Goal: Use online tool/utility: Use online tool/utility

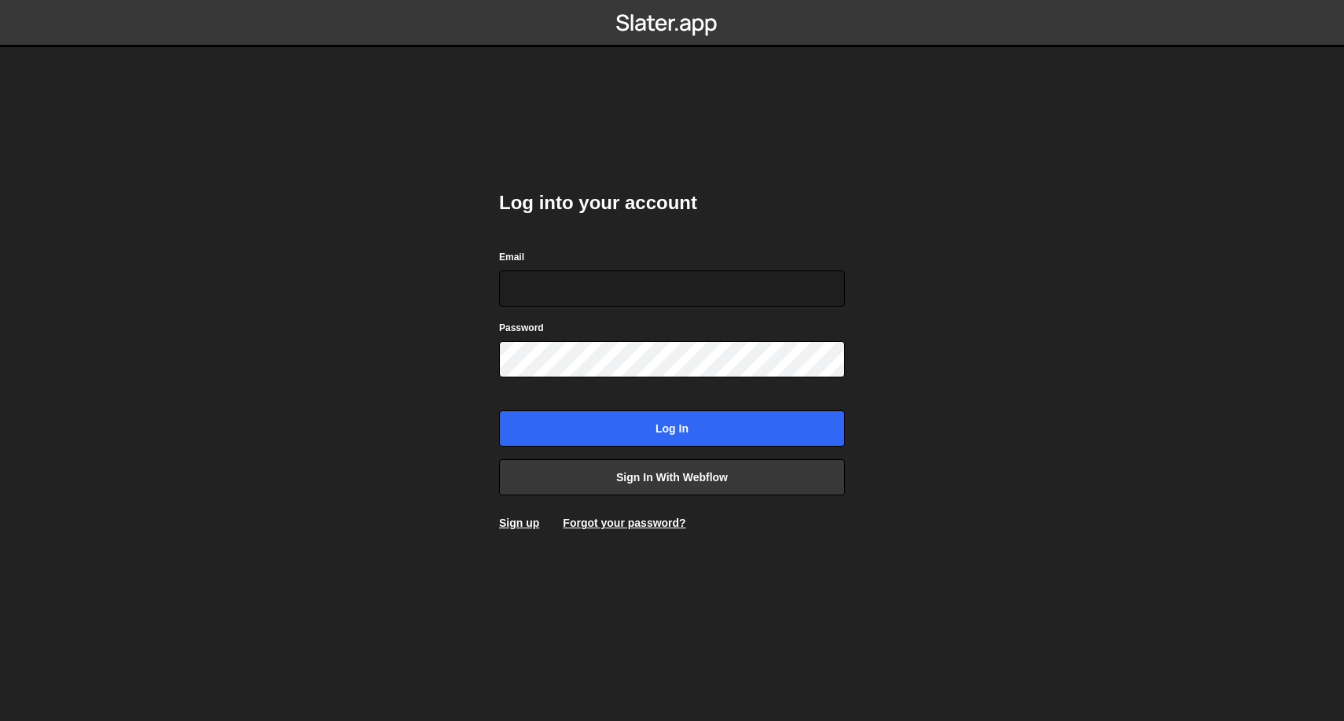
click at [674, 496] on div "Log into your account Email Password Log in Sign in with Webflow Sign up Forgot…" at bounding box center [672, 360] width 346 height 387
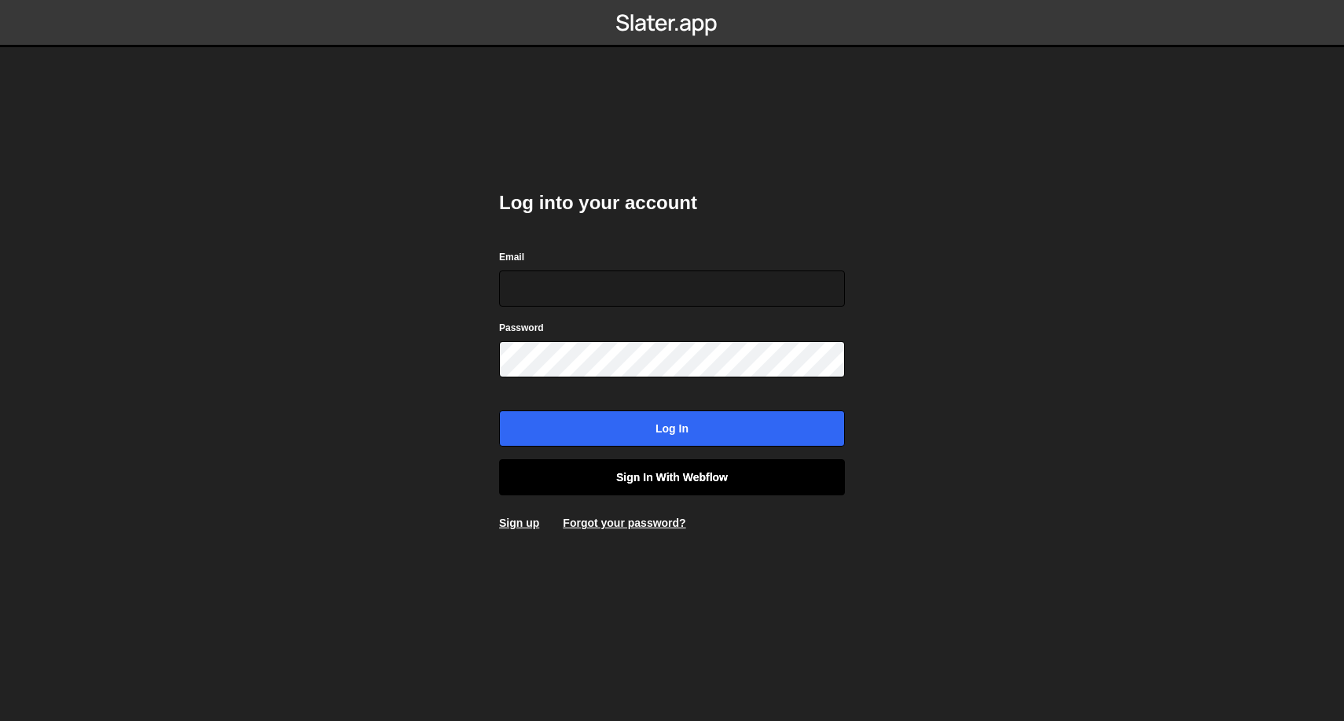
click at [678, 483] on link "Sign in with Webflow" at bounding box center [672, 477] width 346 height 36
click at [656, 493] on link "Sign in with Webflow" at bounding box center [672, 477] width 346 height 36
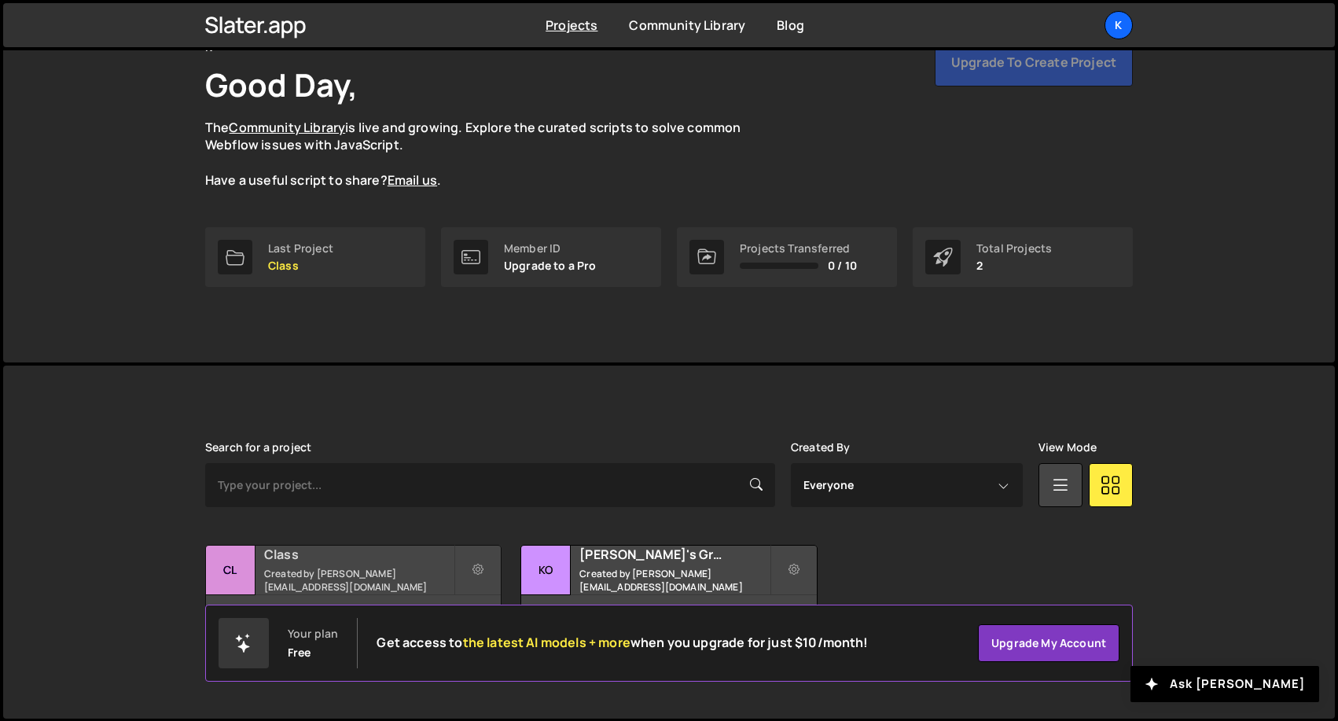
scroll to position [87, 0]
click at [362, 571] on div "Class Created by konpolv+wf@gmail.com" at bounding box center [353, 570] width 295 height 49
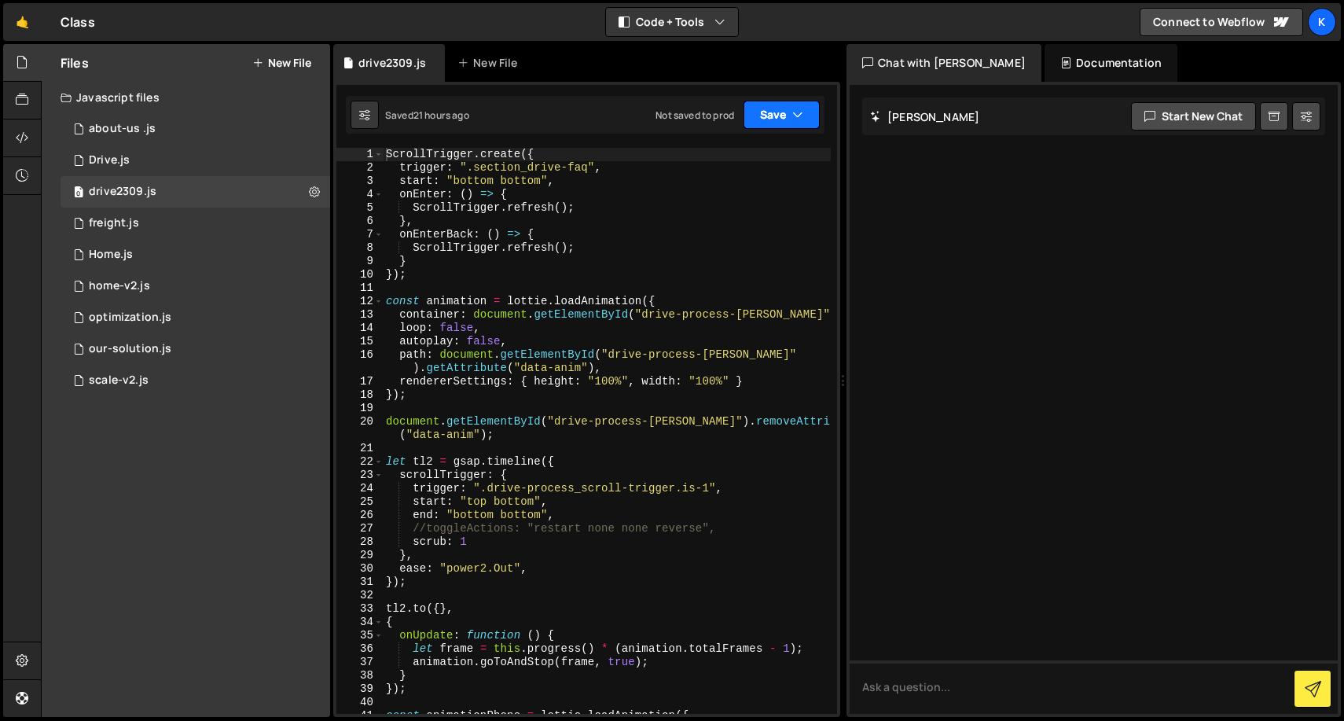
click at [784, 113] on button "Save" at bounding box center [782, 115] width 76 height 28
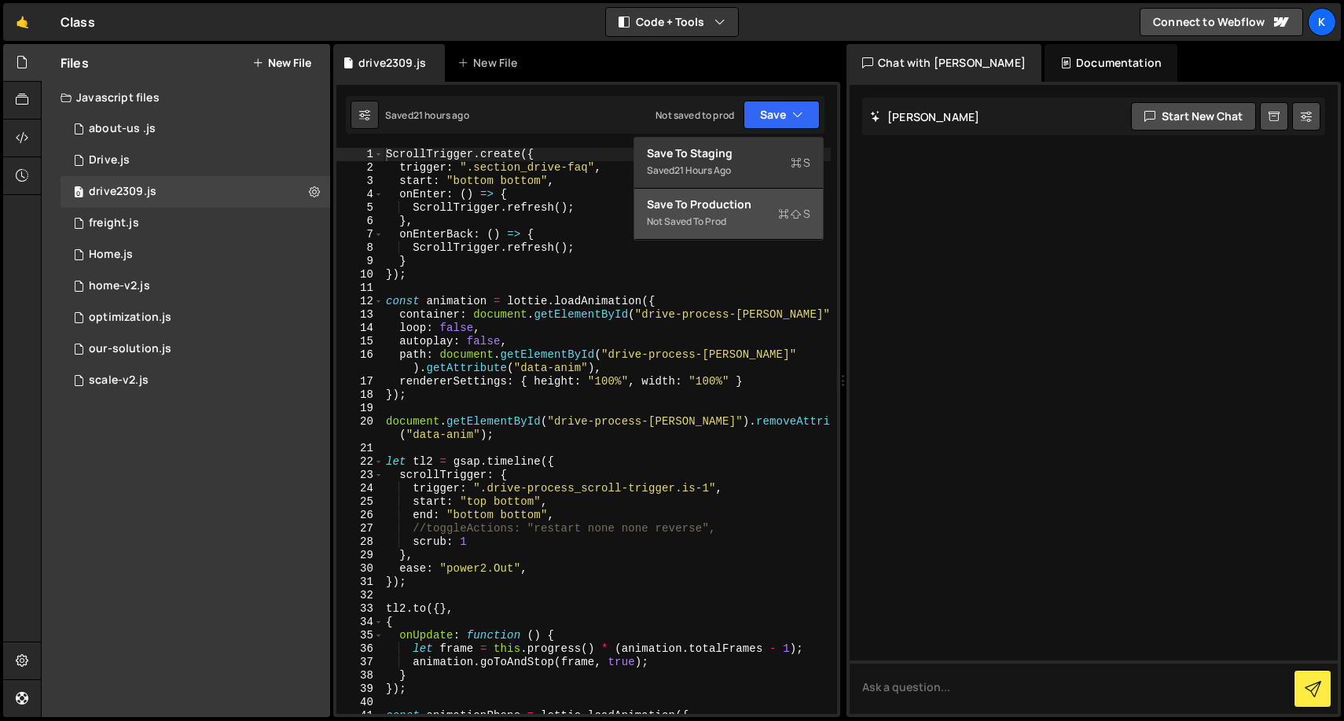
click at [747, 214] on div "Not saved to prod" at bounding box center [728, 221] width 163 height 19
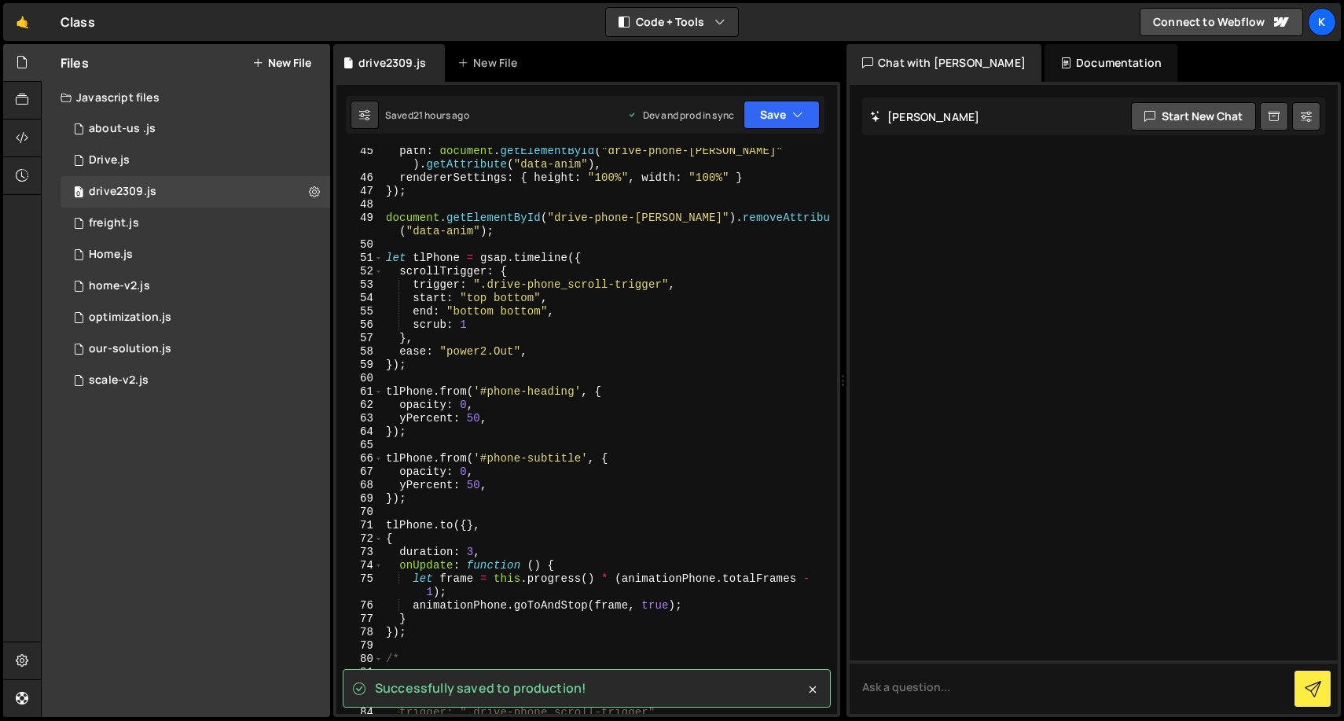
scroll to position [618, 0]
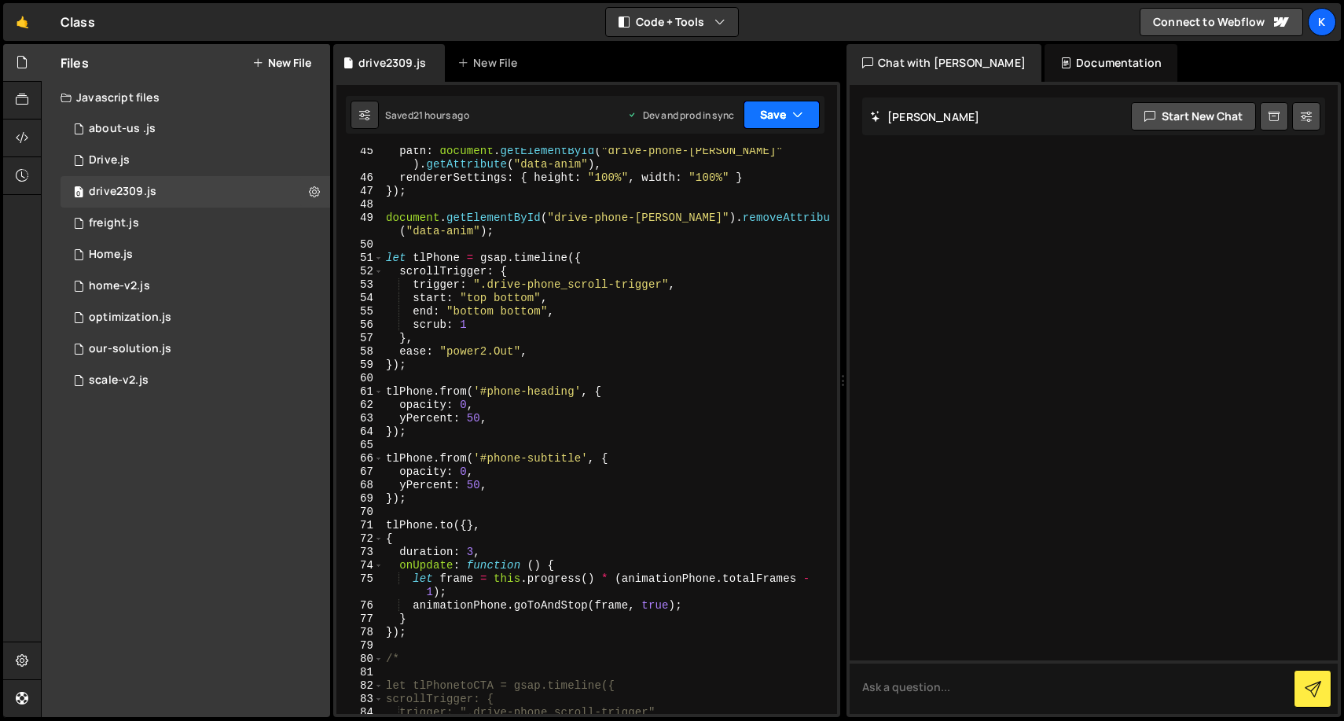
click at [758, 109] on button "Save" at bounding box center [782, 115] width 76 height 28
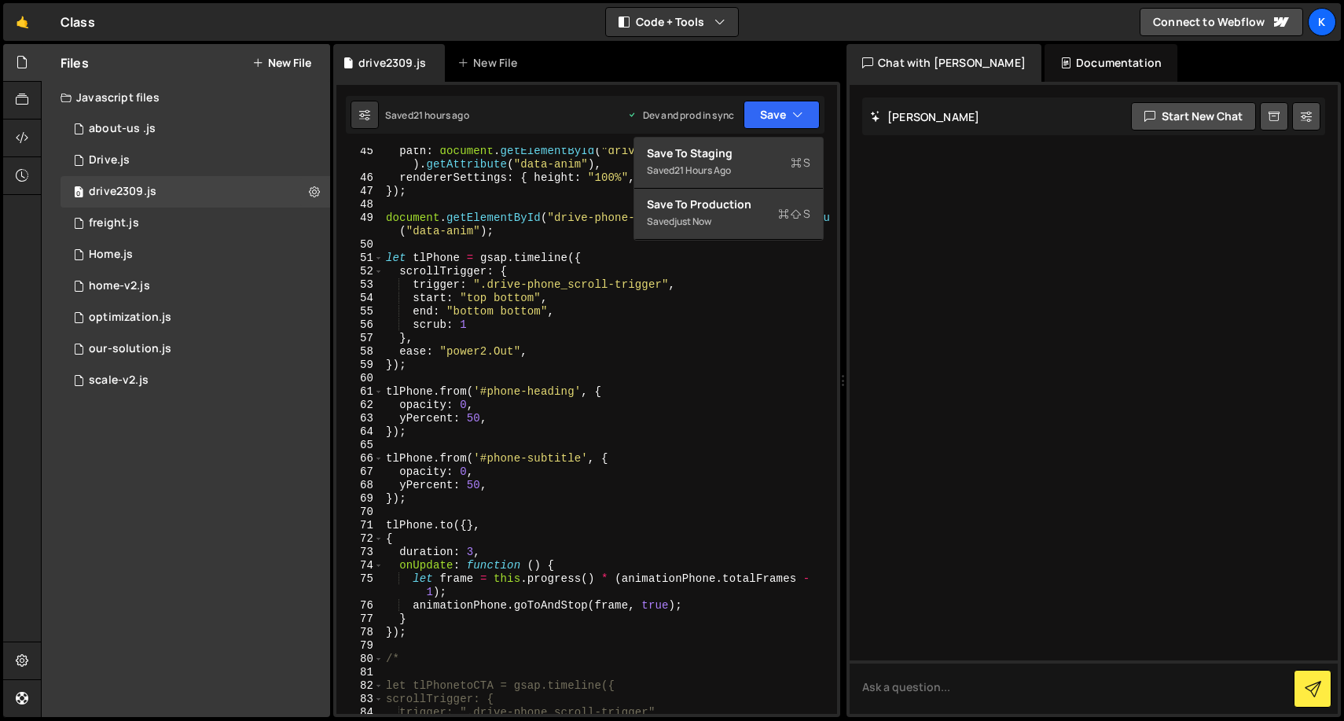
click at [706, 99] on div "Saved 21 hours ago Dev and prod in sync Upgrade to Edit Save Save to Staging S …" at bounding box center [585, 115] width 479 height 38
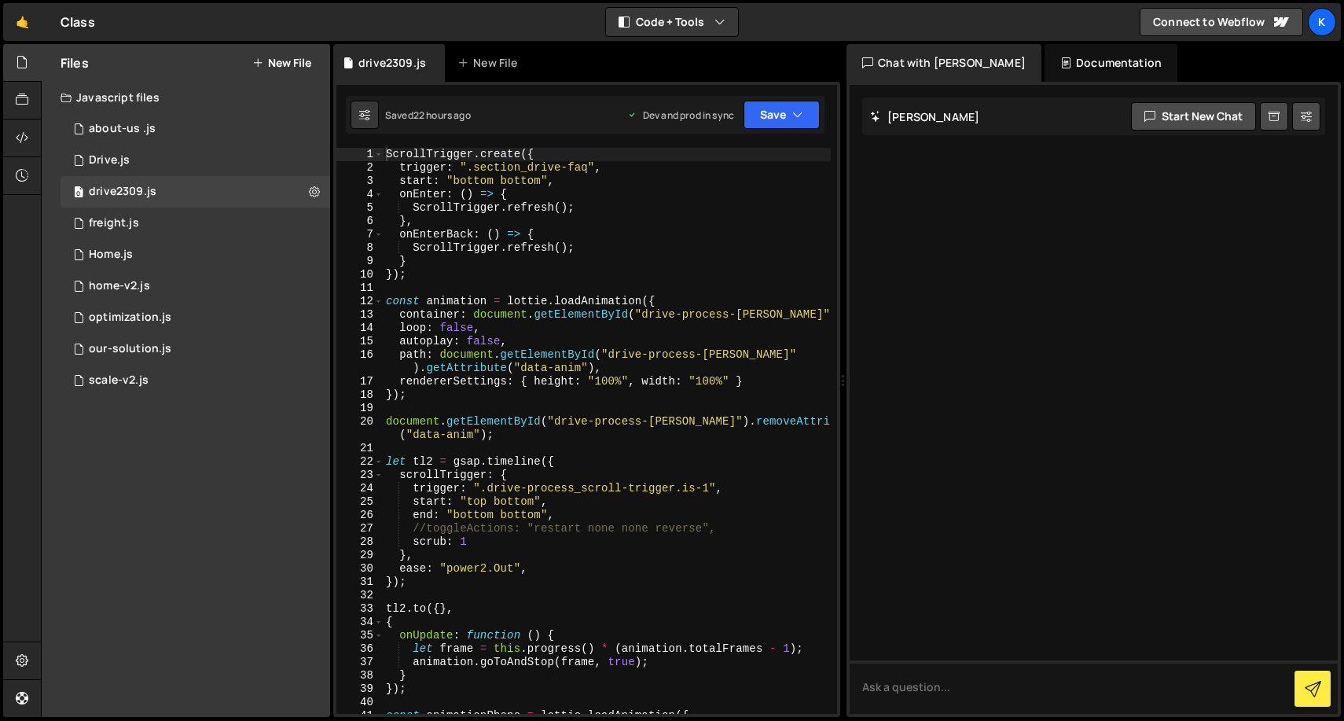
scroll to position [0, 0]
click at [450, 283] on div "ScrollTrigger . create ({ trigger : ".section_drive-faq" , start : "bottom bott…" at bounding box center [607, 444] width 448 height 593
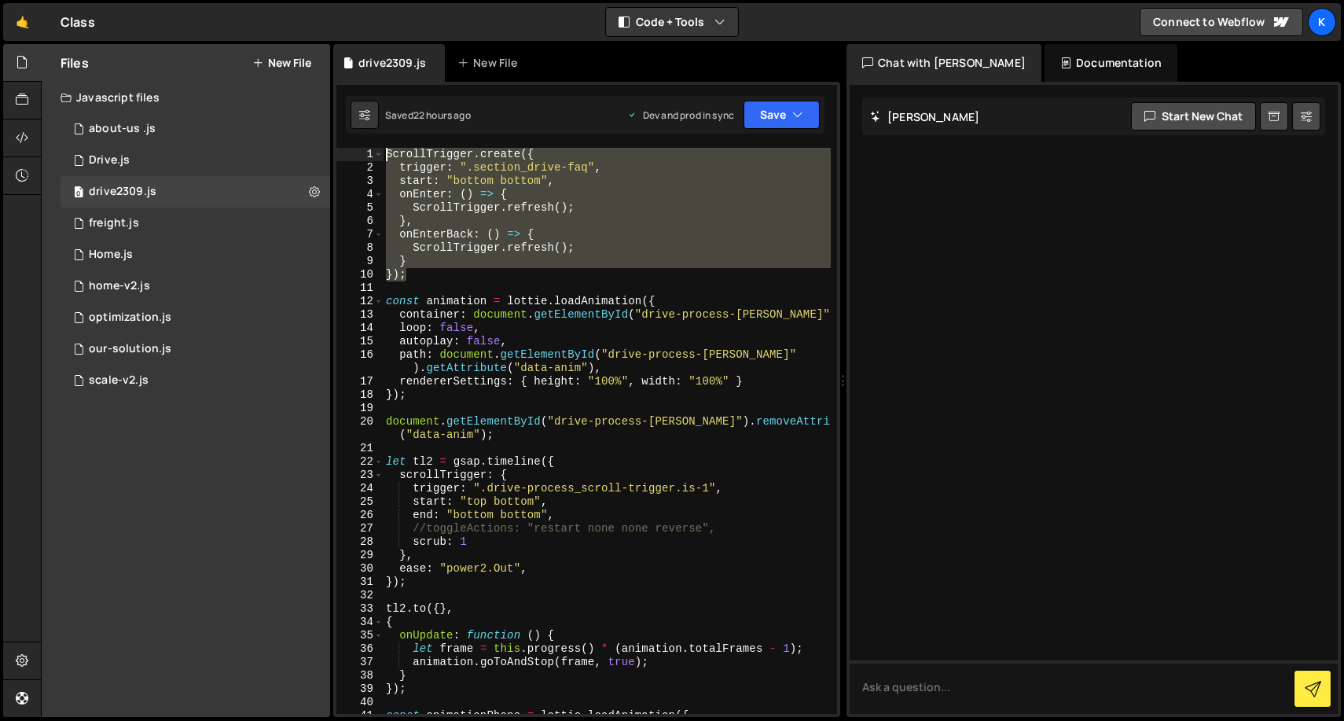
drag, startPoint x: 448, startPoint y: 272, endPoint x: 339, endPoint y: 138, distance: 173.2
click at [339, 138] on div "1 2 3 4 5 6 7 8 9 10 11 12 13 14 15 16 17 18 19 20 21 22 23 24 25 26 27 28 29 3…" at bounding box center [586, 399] width 507 height 635
type textarea "ScrollTrigger.create({ trigger: ".section_drive-faq","
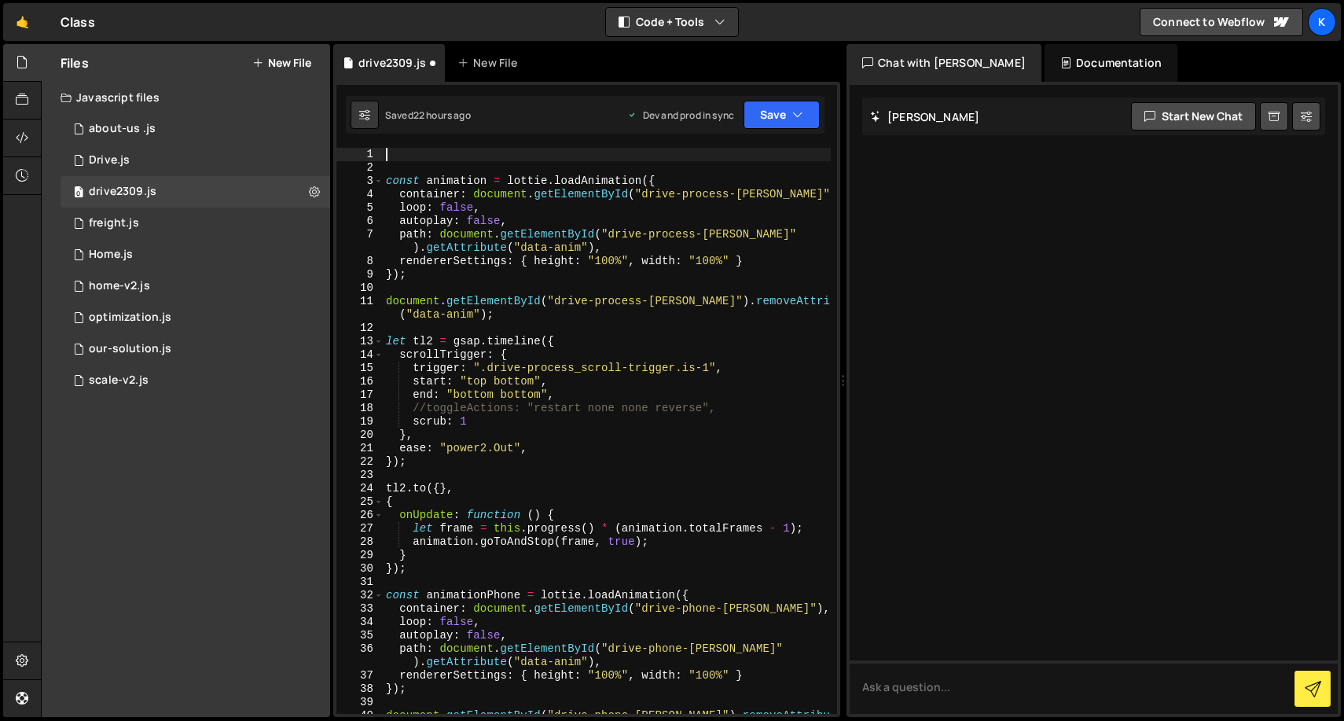
scroll to position [-5, 0]
paste textarea "});"
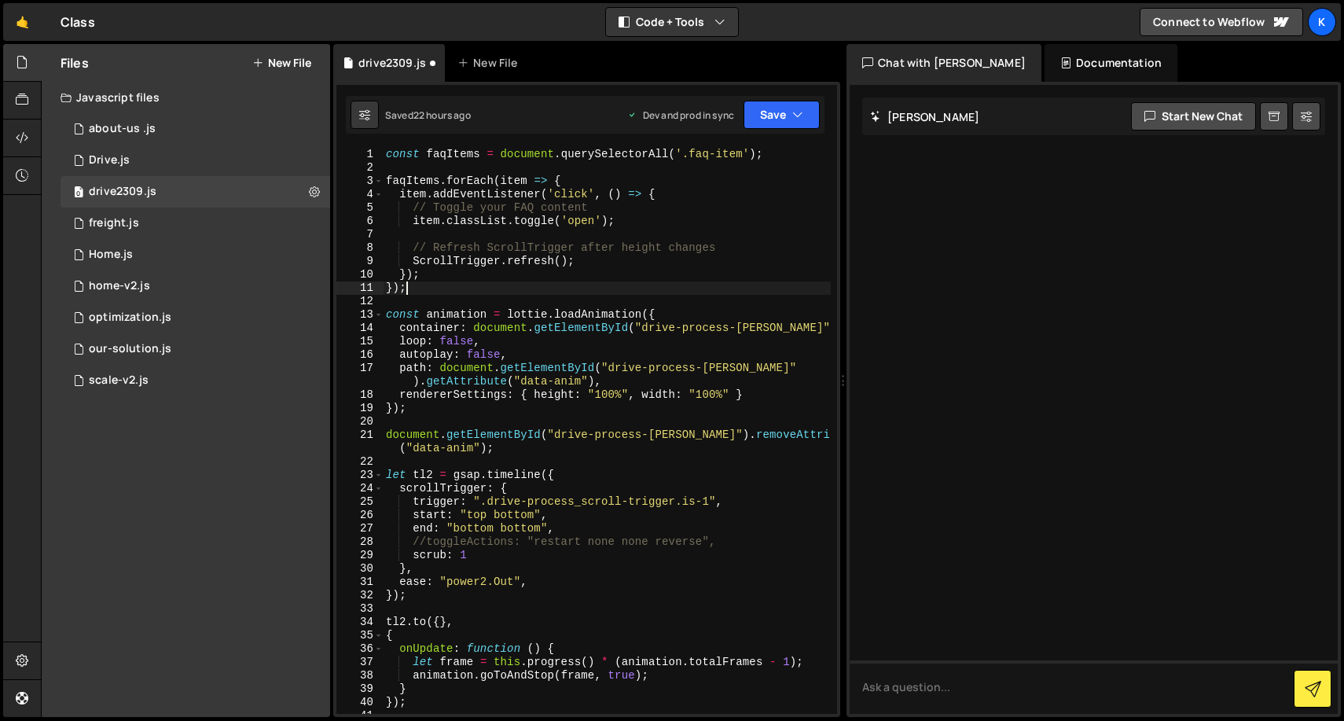
scroll to position [0, 0]
click at [649, 252] on div "const faqItems = document . querySelectorAll ( '.faq-item' ) ; faqItems . forEa…" at bounding box center [607, 444] width 448 height 593
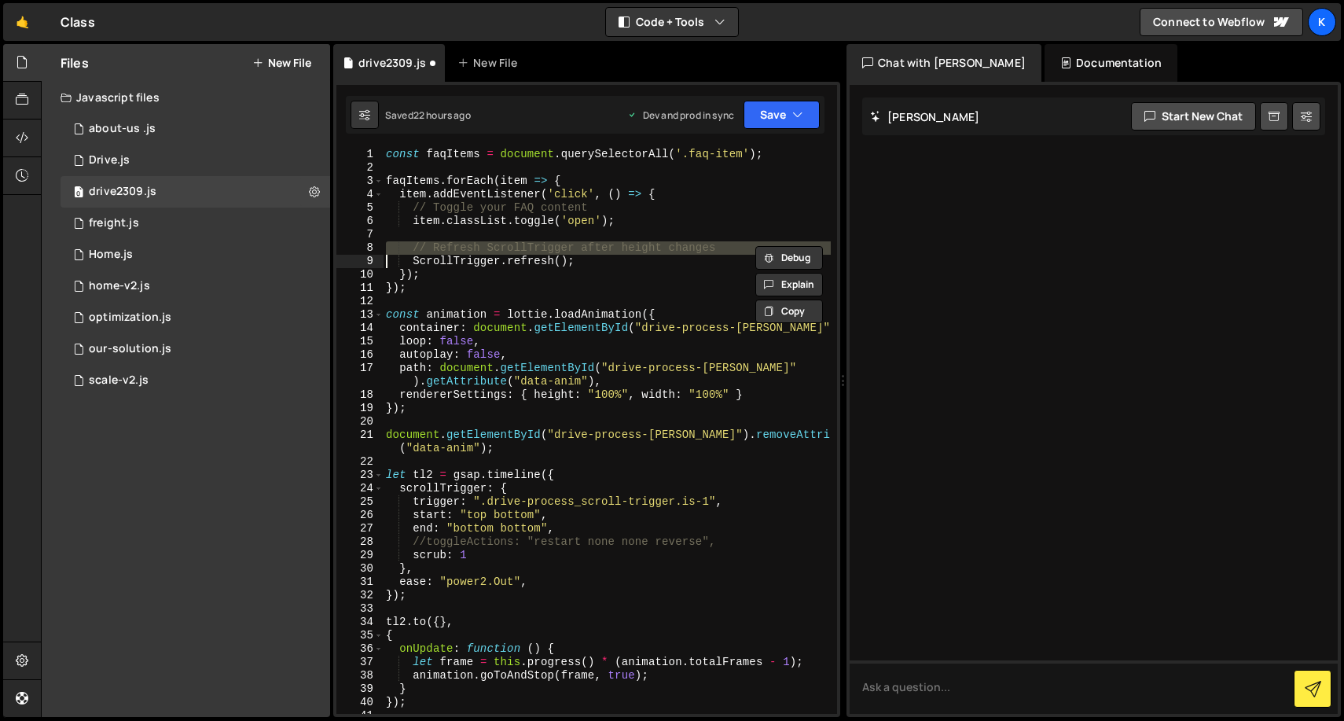
click at [649, 252] on div "const faqItems = document . querySelectorAll ( '.faq-item' ) ; faqItems . forEa…" at bounding box center [607, 444] width 448 height 593
click at [647, 244] on div "const faqItems = document . querySelectorAll ( '.faq-item' ) ; faqItems . forEa…" at bounding box center [607, 431] width 448 height 566
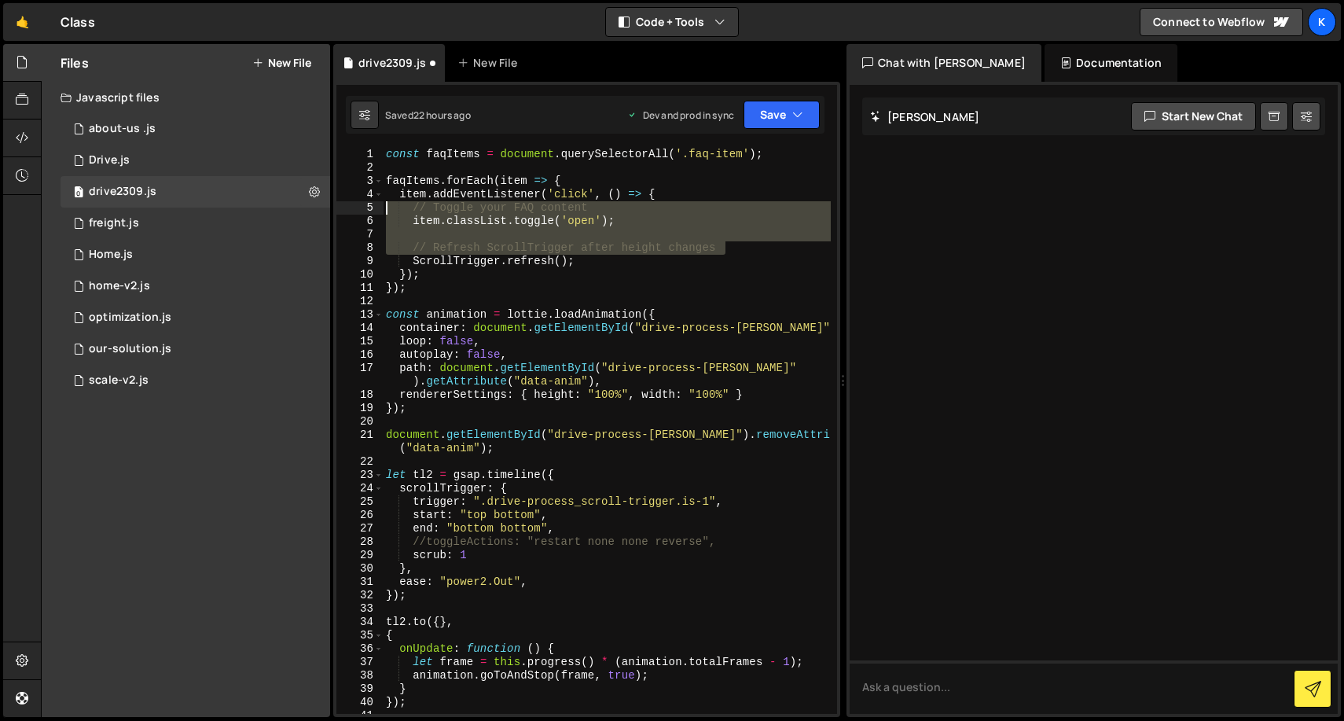
drag, startPoint x: 747, startPoint y: 254, endPoint x: 374, endPoint y: 209, distance: 376.0
click at [374, 209] on div "// Refresh ScrollTrigger after height changes 1 2 3 4 5 6 7 8 9 10 11 12 13 14 …" at bounding box center [586, 431] width 501 height 566
type textarea "// Toggle your FAQ content item.classList.toggle('open');"
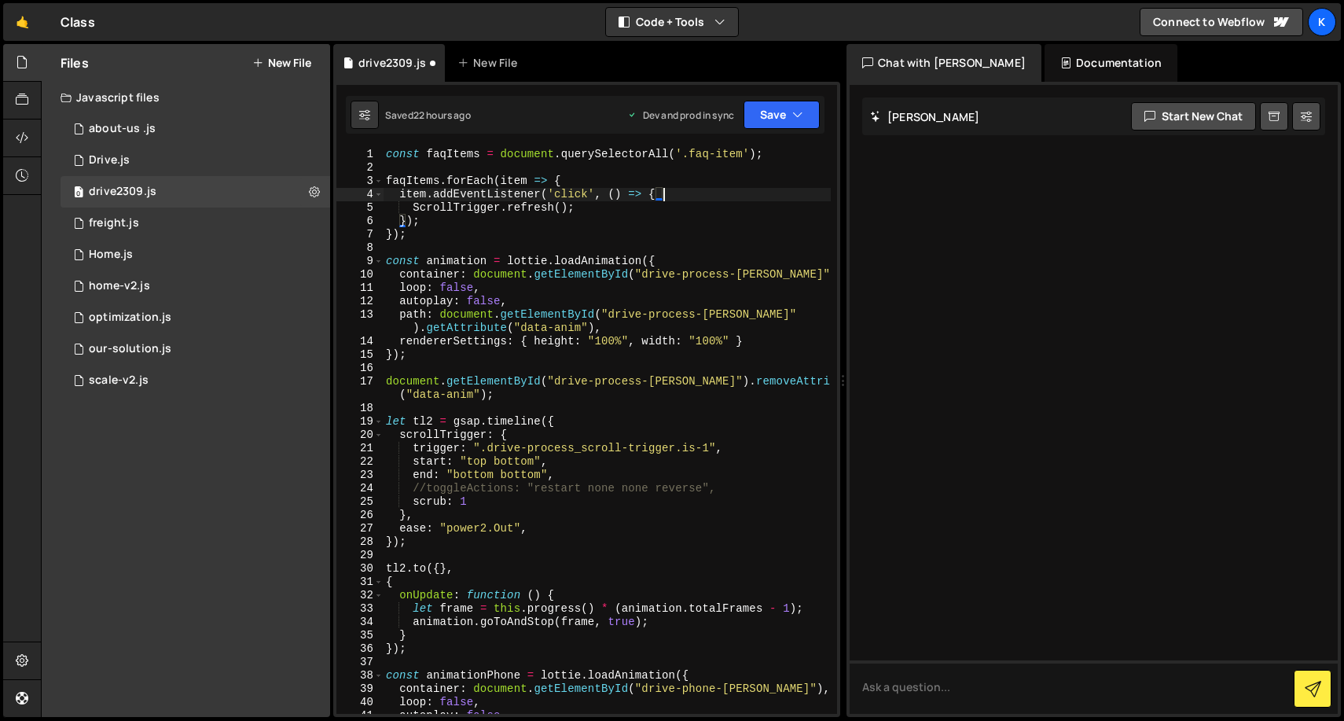
click at [619, 237] on div "const faqItems = document . querySelectorAll ( '.faq-item' ) ; faqItems . forEa…" at bounding box center [607, 451] width 448 height 606
click at [795, 117] on icon "button" at bounding box center [797, 115] width 11 height 16
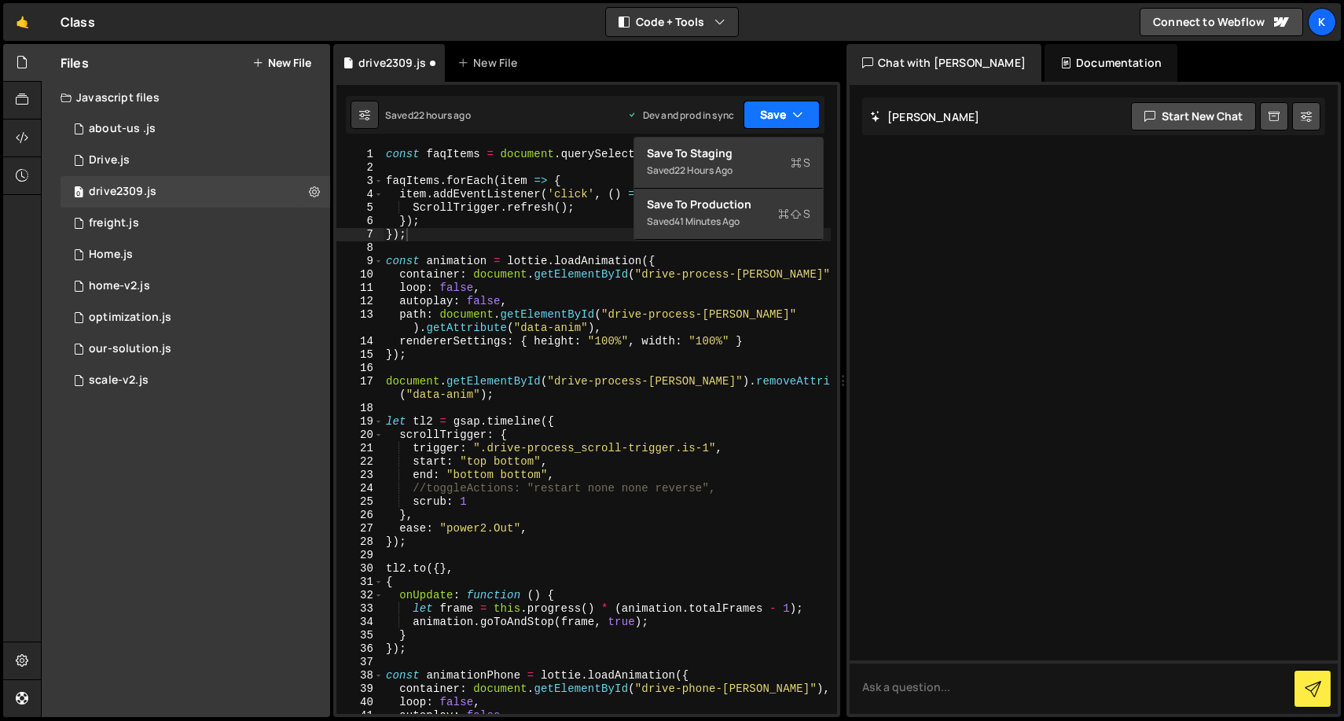
click at [795, 116] on icon "button" at bounding box center [797, 115] width 11 height 16
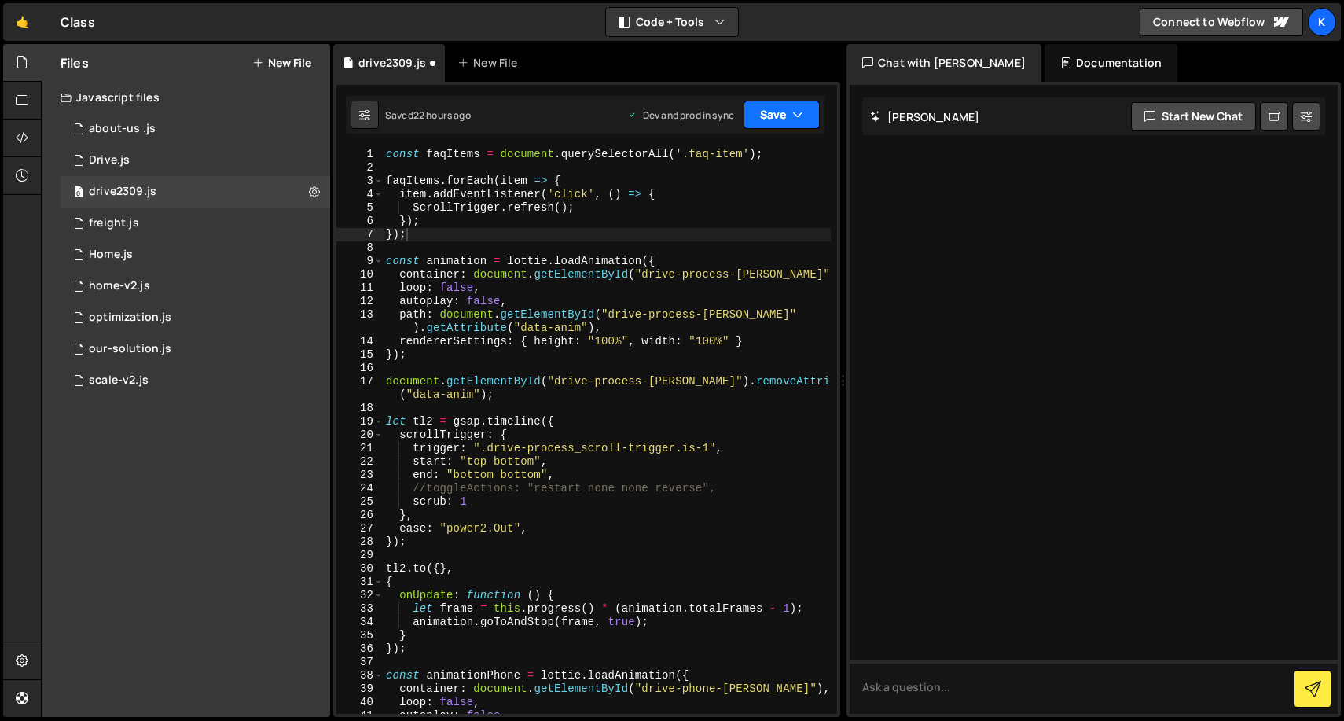
click at [795, 116] on icon "button" at bounding box center [797, 115] width 11 height 16
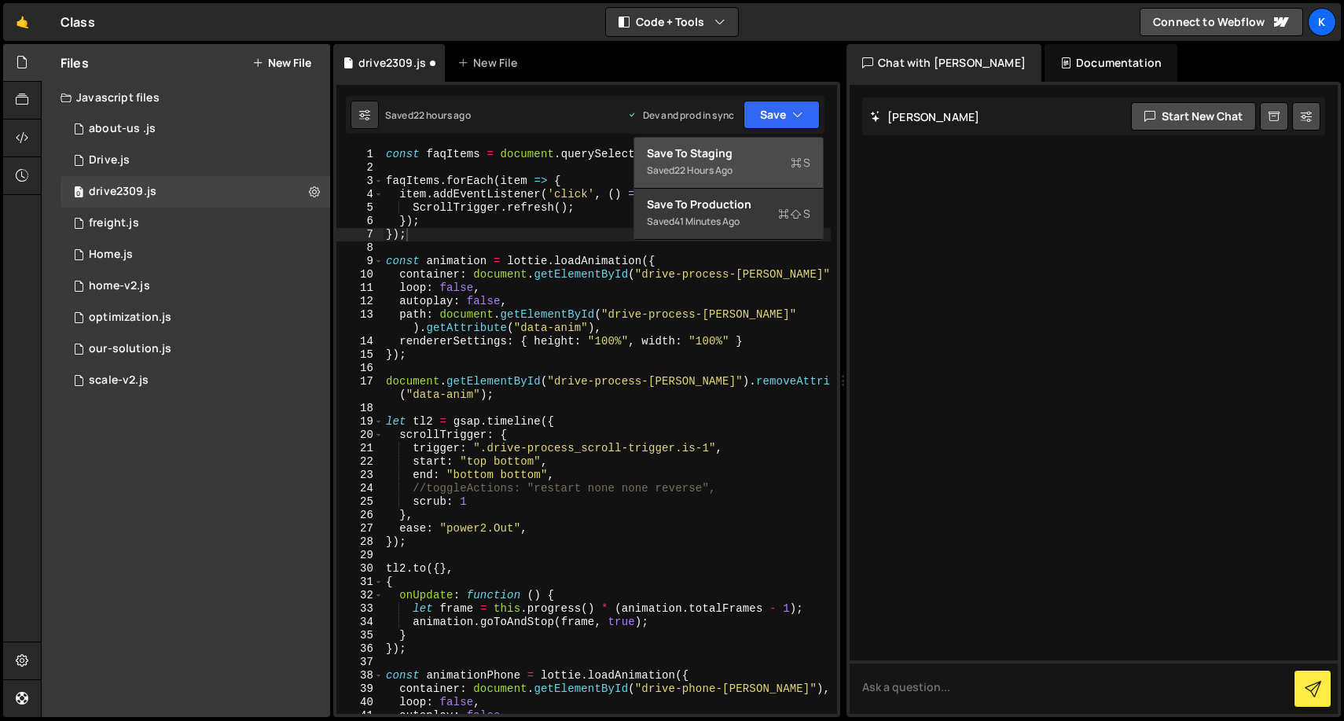
click at [767, 142] on button "Save to Staging S Saved 22 hours ago" at bounding box center [728, 163] width 189 height 51
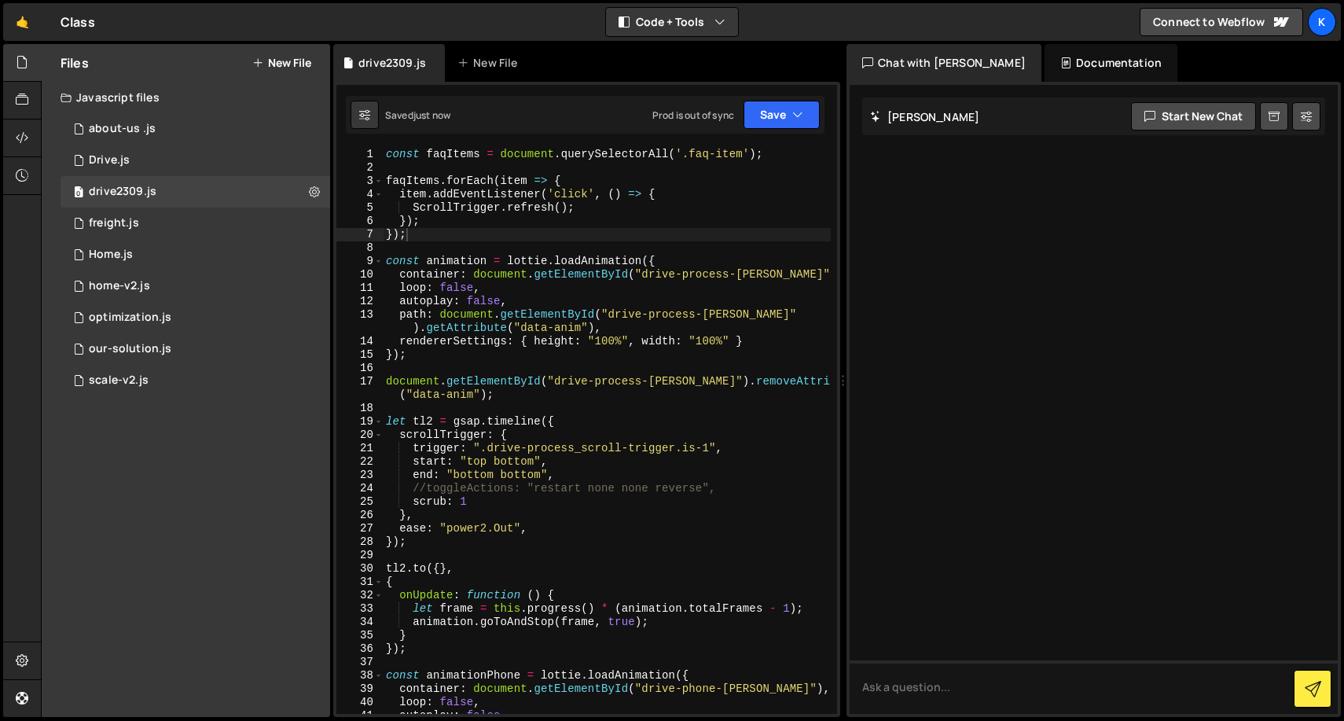
click at [747, 196] on div "const faqItems = document . querySelectorAll ( '.faq-item' ) ; faqItems . forEa…" at bounding box center [607, 451] width 448 height 606
drag, startPoint x: 703, startPoint y: 152, endPoint x: 753, endPoint y: 153, distance: 50.3
click at [753, 153] on div "const faqItems = document . querySelectorAll ( '.faq-item' ) ; faqItems . forEa…" at bounding box center [607, 451] width 448 height 606
paste textarea "fs_accordion-2_header"
type textarea "const faqItems = document.querySelectorAll('.fs_accordion-2_header');"
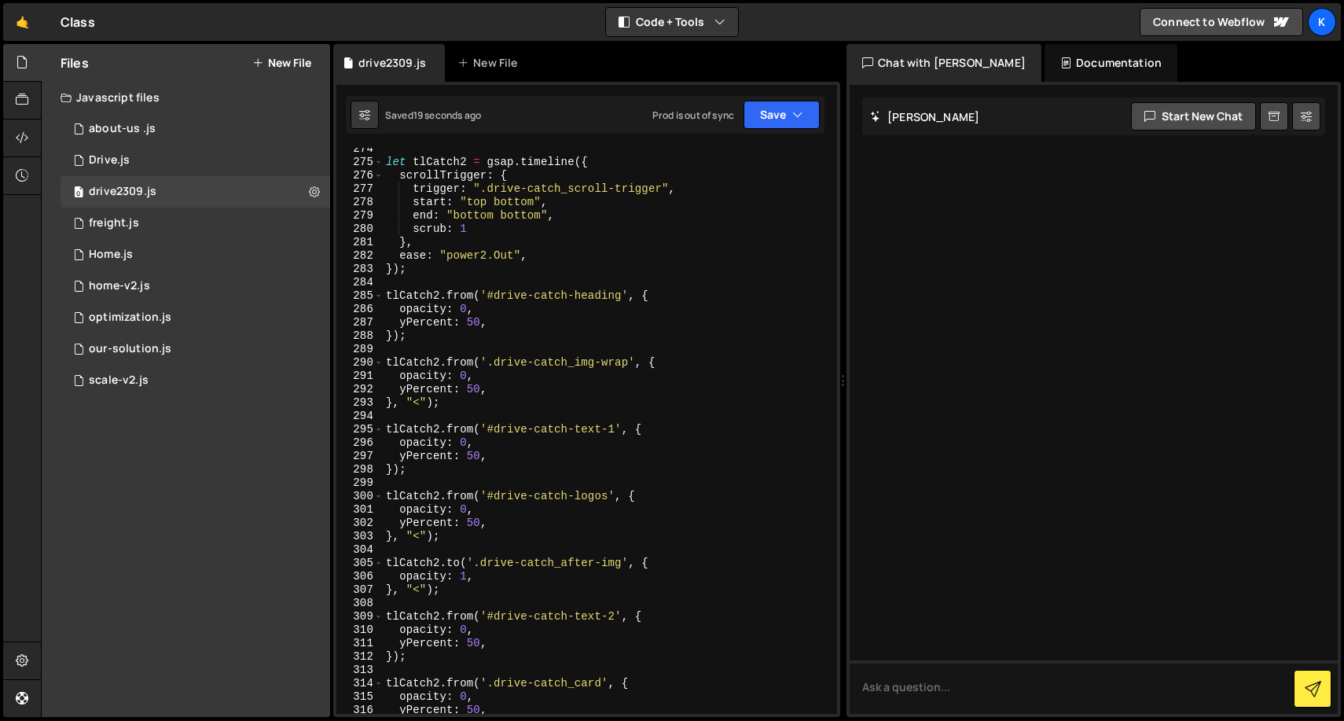
scroll to position [3884, 0]
click at [484, 418] on div "let tlCatch2 = gsap . timeline ({ scrollTrigger : { trigger : ".drive-catch_scr…" at bounding box center [607, 435] width 448 height 593
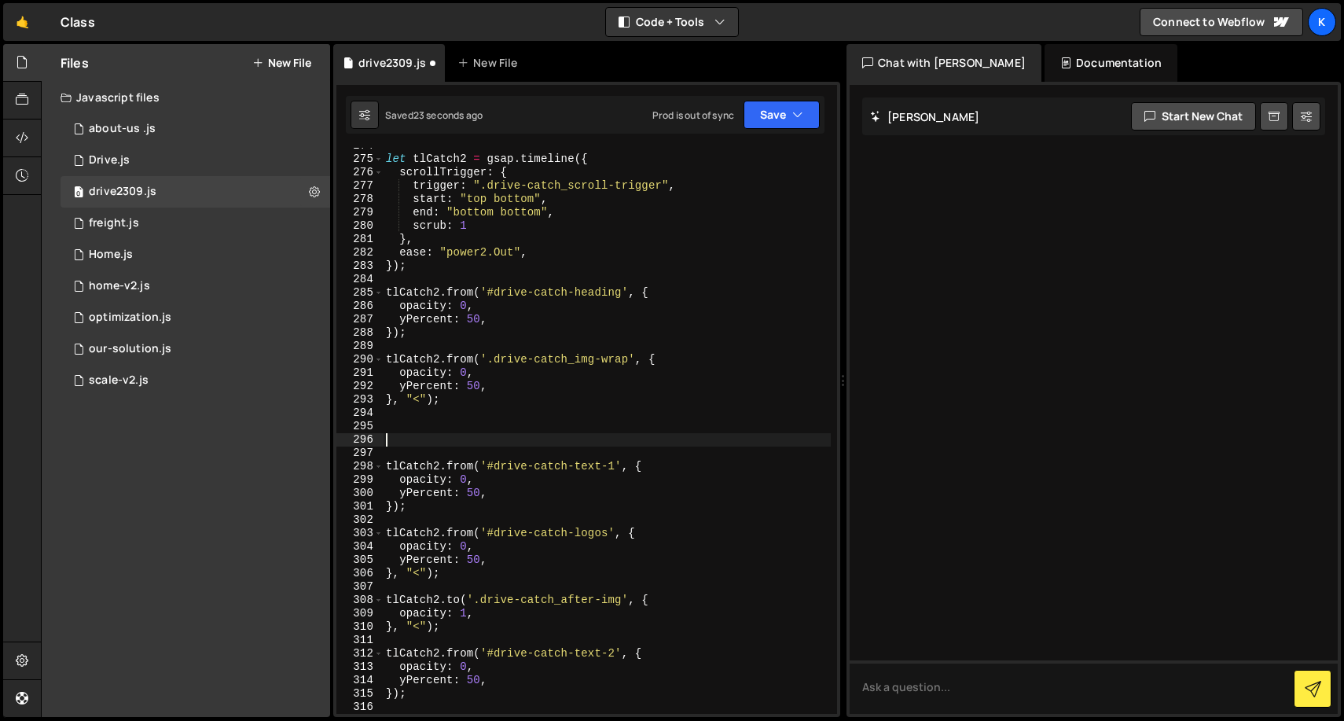
paste textarea "drive-catch_description"
click at [390, 445] on div "let tlCatch2 = gsap . timeline ({ scrollTrigger : { trigger : ".drive-catch_scr…" at bounding box center [607, 435] width 448 height 593
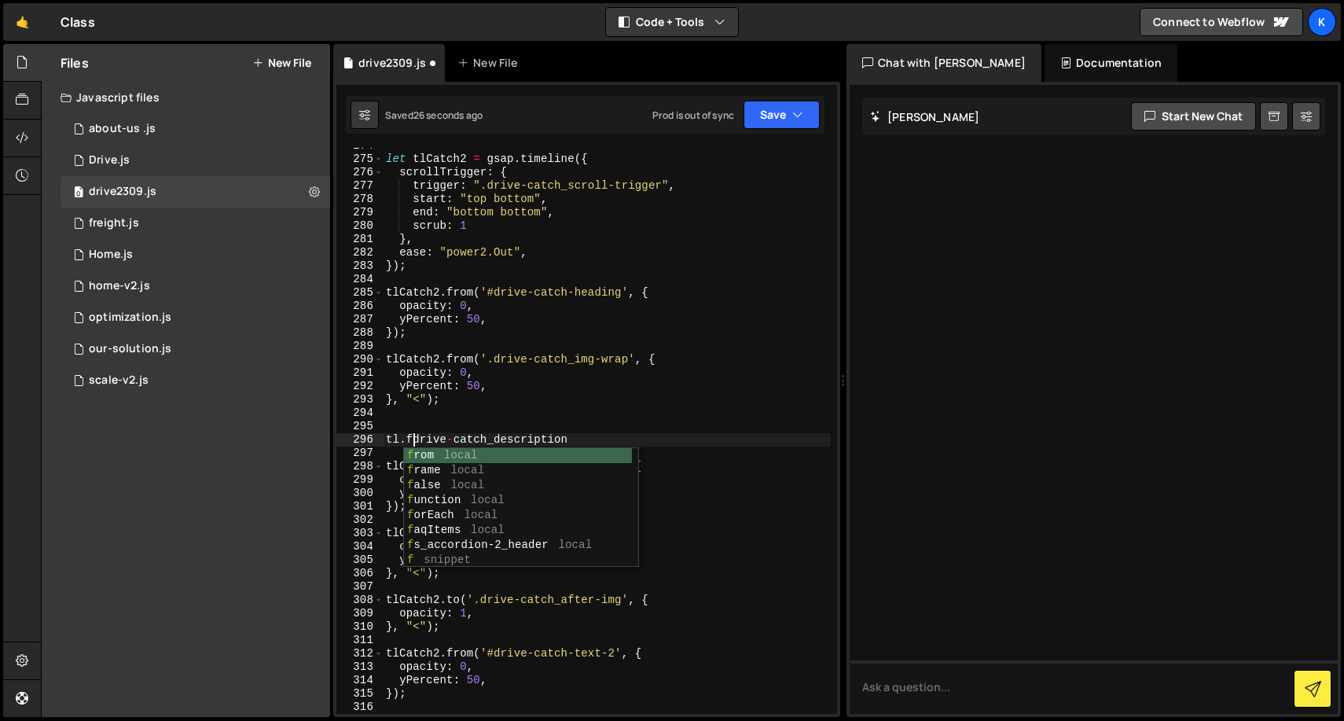
scroll to position [0, 2]
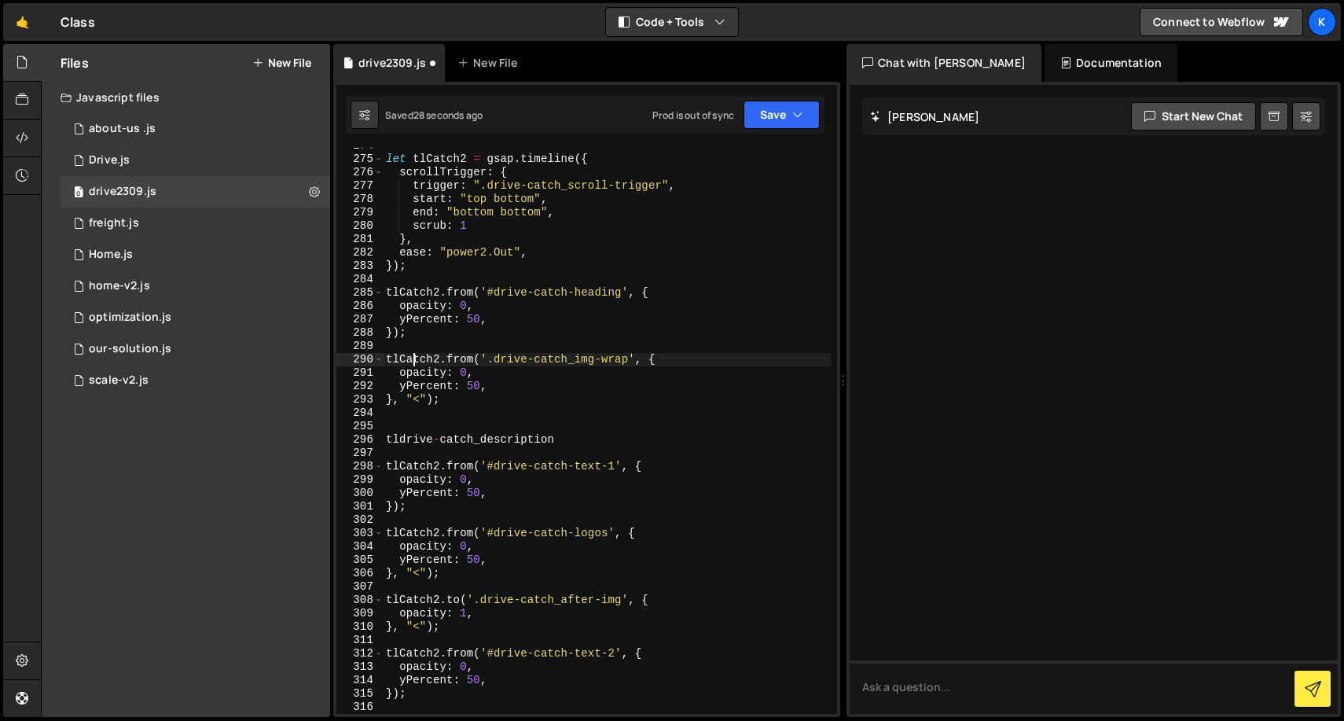
click at [417, 360] on div "let tlCatch2 = gsap . timeline ({ scrollTrigger : { trigger : ".drive-catch_scr…" at bounding box center [607, 435] width 448 height 593
click at [399, 440] on div "let tlCatch2 = gsap . timeline ({ scrollTrigger : { trigger : ".drive-catch_scr…" at bounding box center [607, 435] width 448 height 593
paste textarea "tlCatch2"
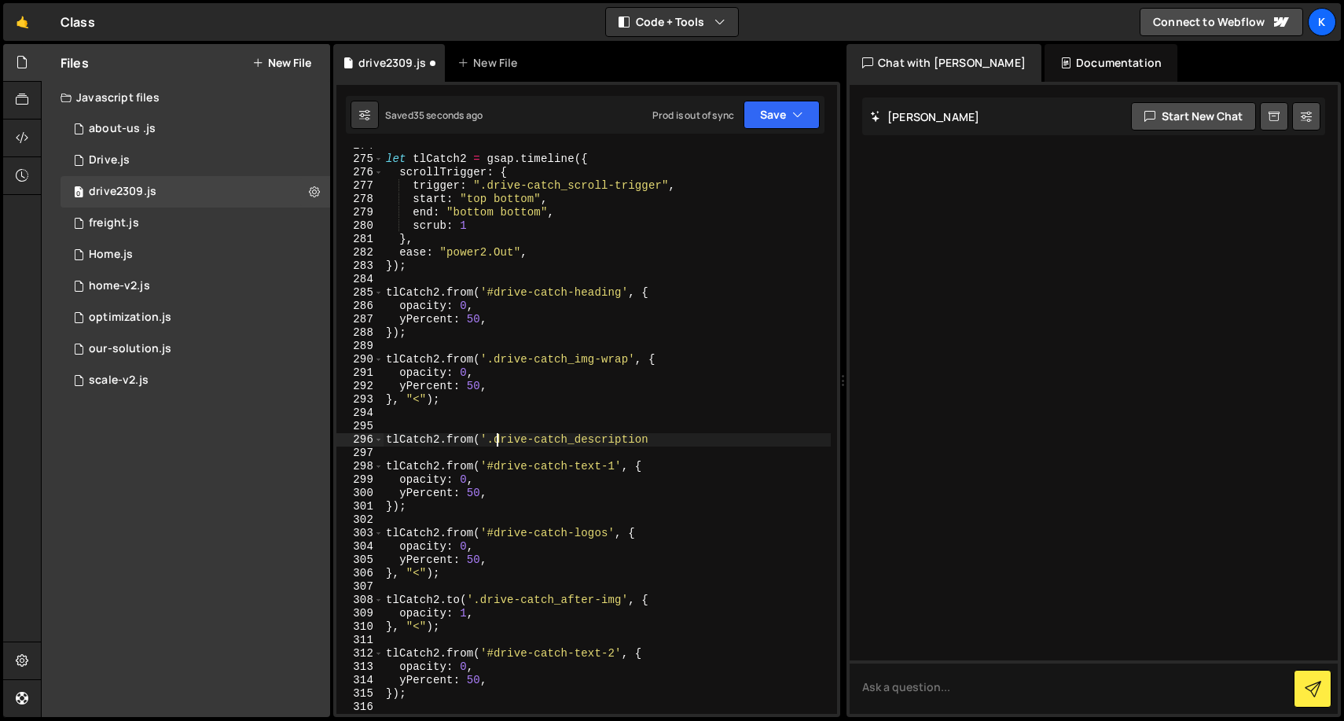
click at [724, 441] on div "let tlCatch2 = gsap . timeline ({ scrollTrigger : { trigger : ".drive-catch_scr…" at bounding box center [607, 435] width 448 height 593
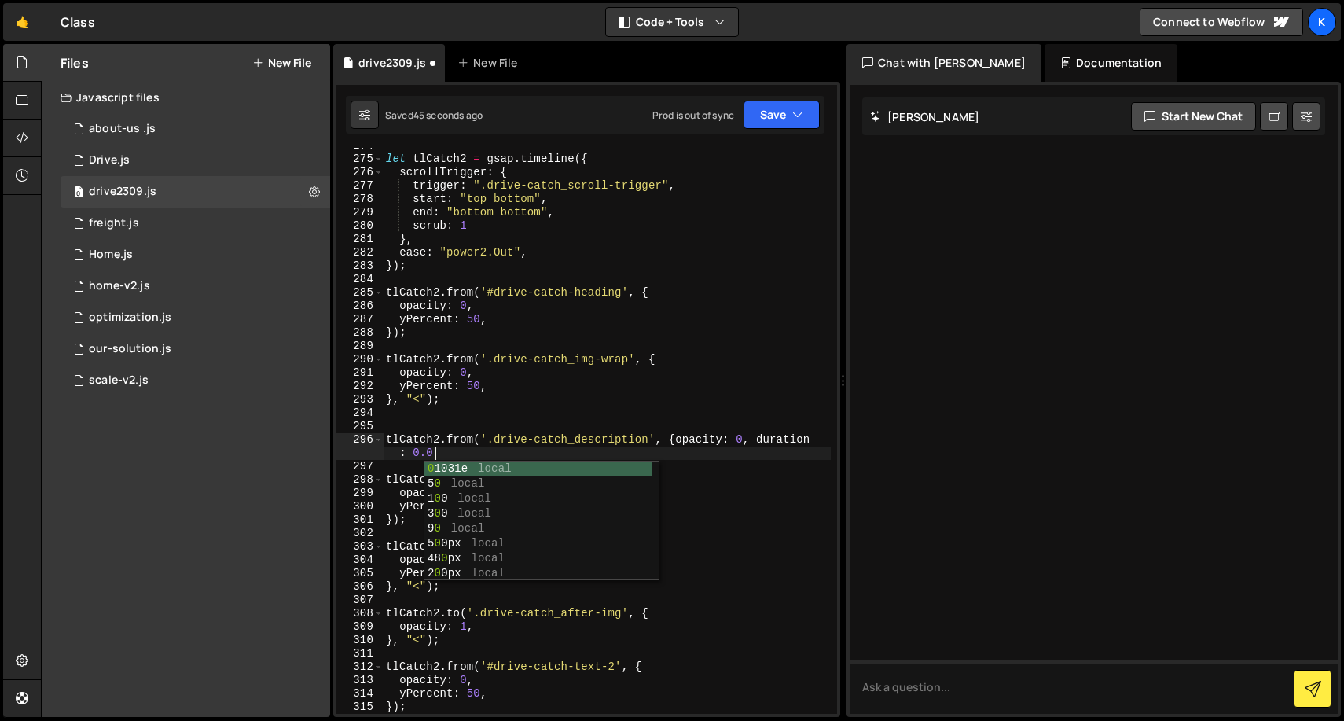
scroll to position [0, 33]
type textarea "tlCatch2.from('.drive-catch_description', {opacity: 0, duration: 0.01});"
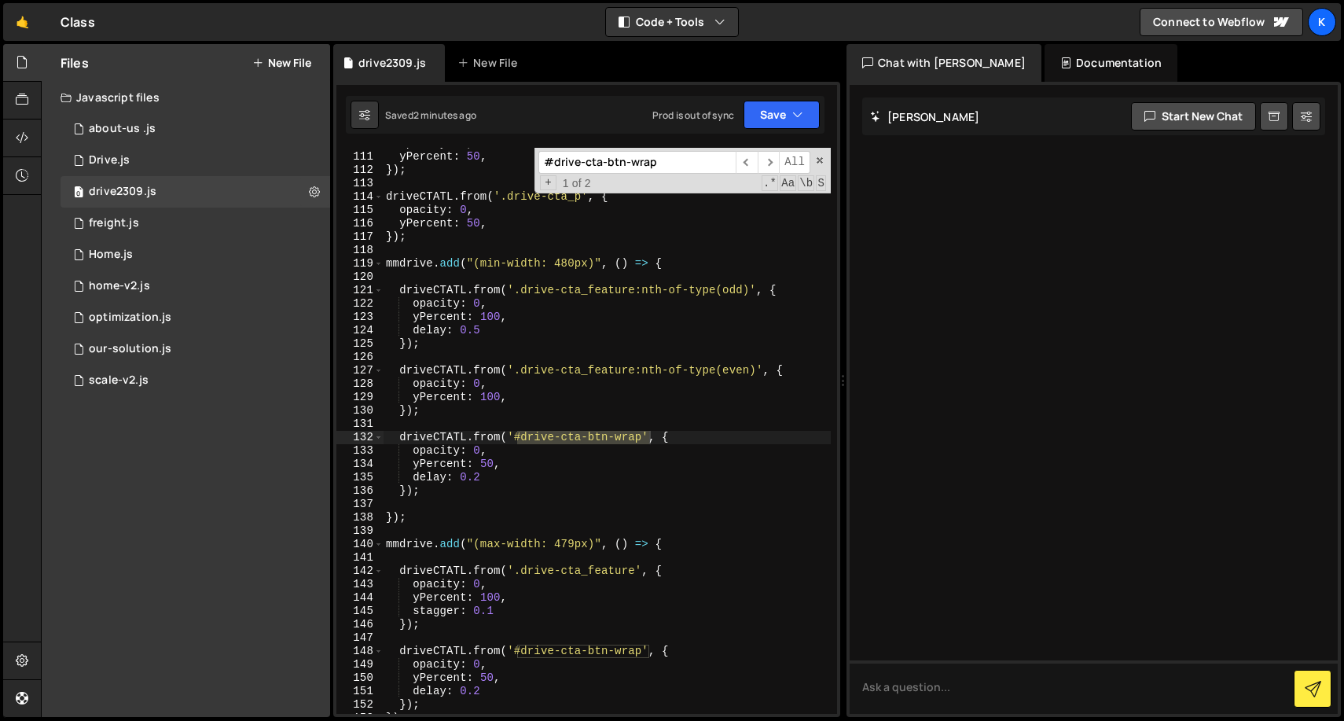
scroll to position [1548, 0]
type input "#drive-cta-btn-wrap"
click at [570, 401] on div "opacity : 0 , yPercent : 50 , }) ; driveCTATL . from ( '.drive-cta_p' , { opaci…" at bounding box center [607, 433] width 448 height 593
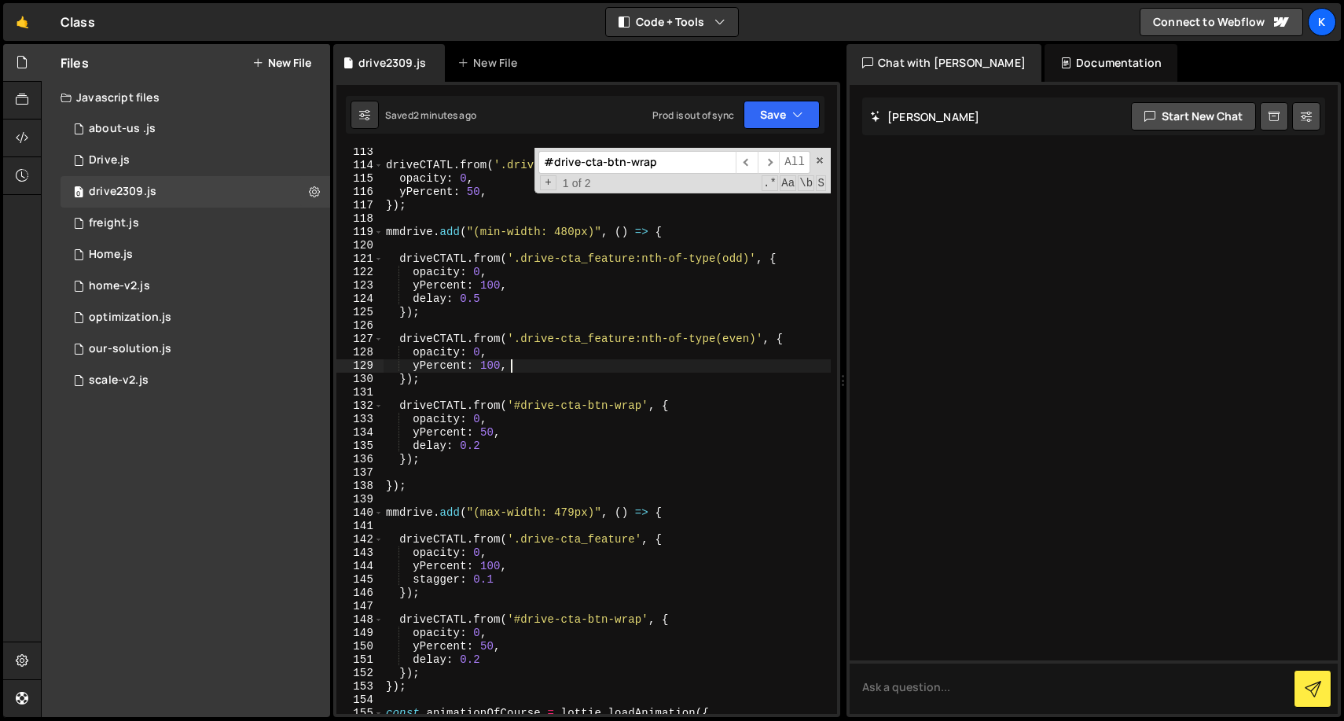
scroll to position [1544, 0]
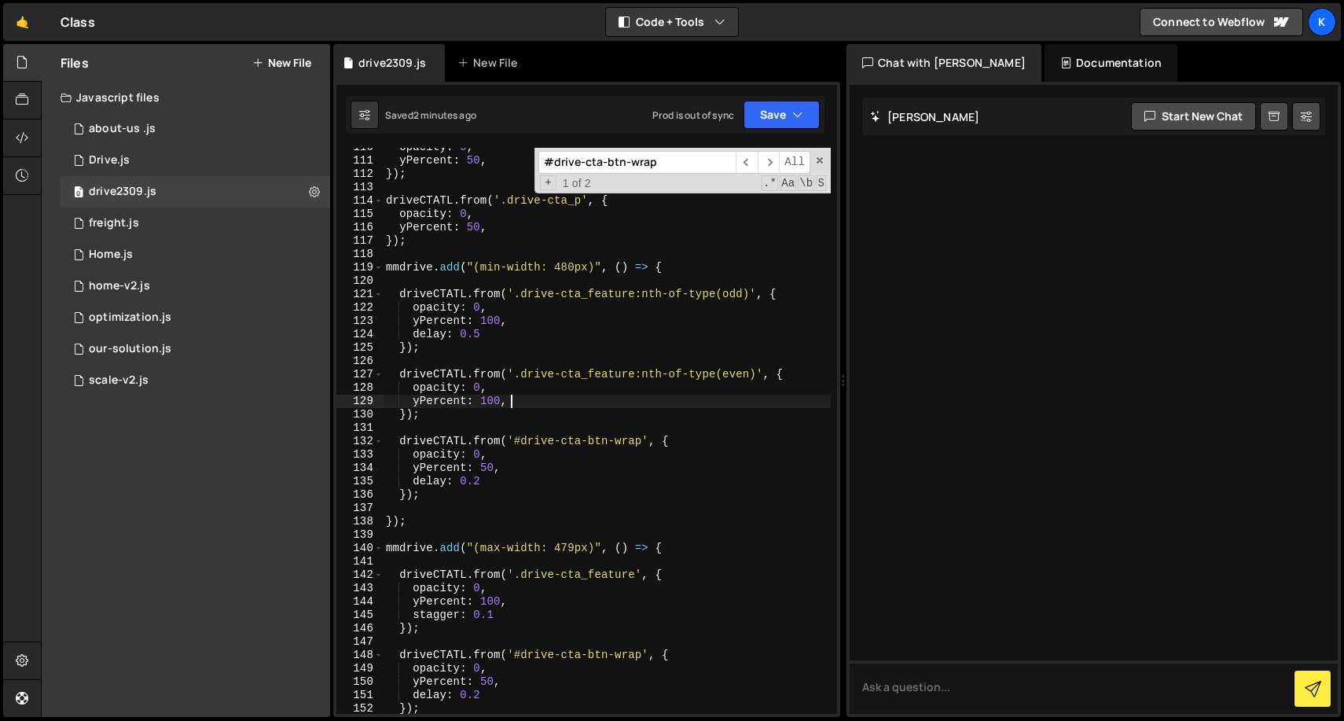
click at [585, 476] on div "opacity : 0 , yPercent : 50 , }) ; driveCTATL . from ( '.drive-cta_p' , { opaci…" at bounding box center [607, 437] width 448 height 593
type textarea "delay: 0.2"
click at [818, 163] on span at bounding box center [819, 160] width 11 height 11
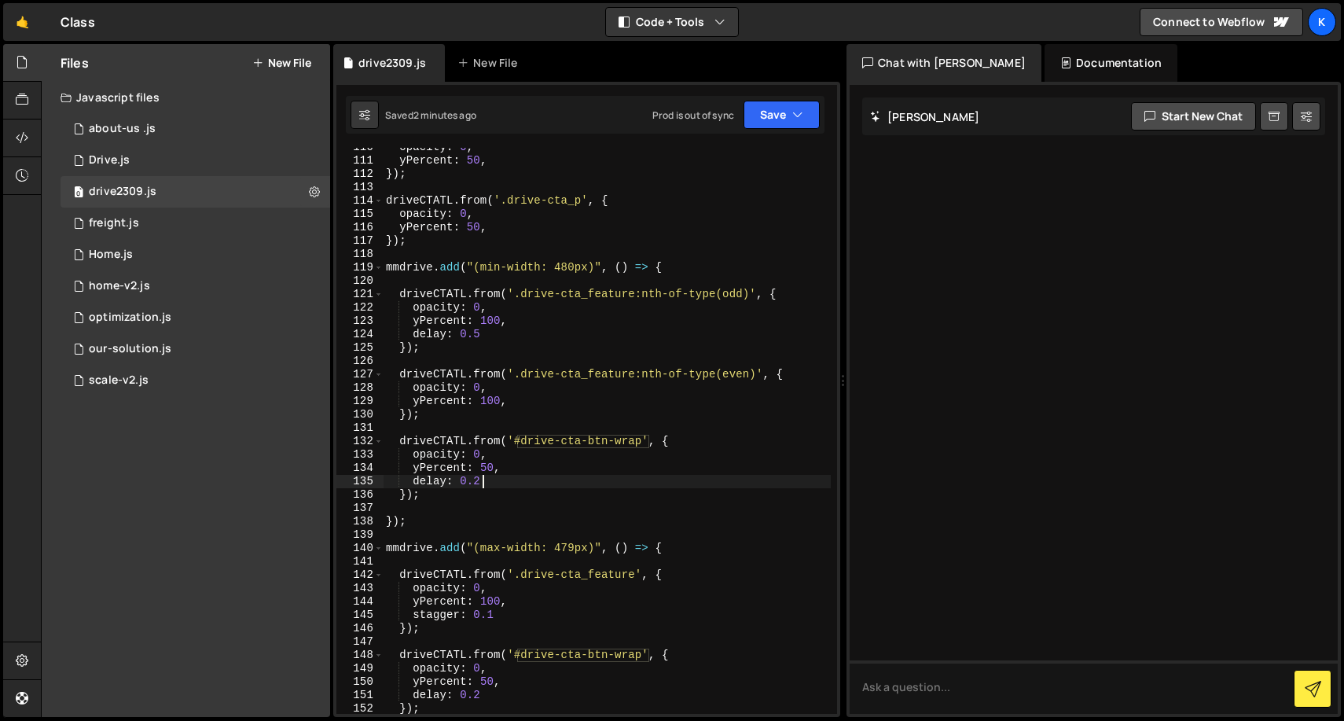
click at [654, 506] on div "opacity : 0 , yPercent : 50 , }) ; driveCTATL . from ( '.drive-cta_p' , { opaci…" at bounding box center [607, 437] width 448 height 593
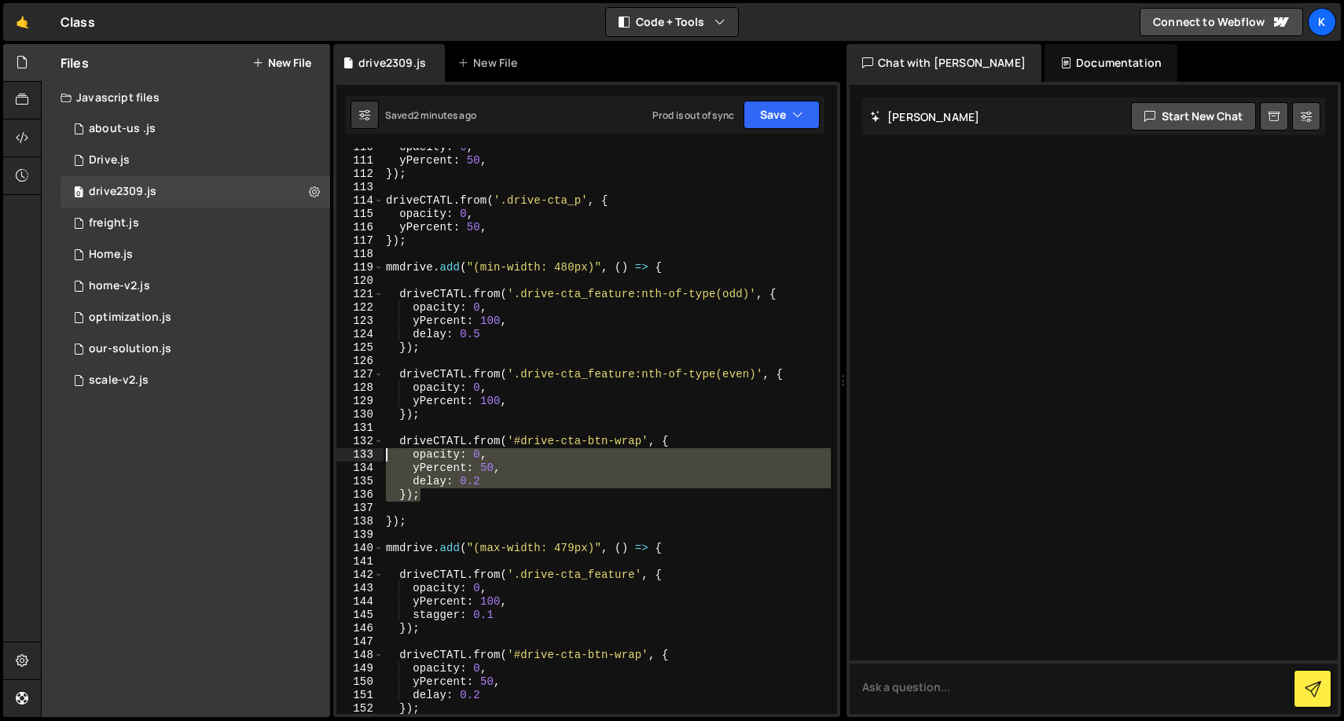
drag, startPoint x: 476, startPoint y: 501, endPoint x: 373, endPoint y: 448, distance: 116.4
click at [373, 448] on div "110 111 112 113 114 115 116 117 118 119 120 121 122 123 124 125 126 127 128 129…" at bounding box center [586, 431] width 501 height 566
click at [496, 501] on div "opacity : 0 , yPercent : 50 , }) ; driveCTATL . from ( '.drive-cta_p' , { opaci…" at bounding box center [607, 431] width 448 height 566
drag, startPoint x: 454, startPoint y: 501, endPoint x: 369, endPoint y: 437, distance: 106.7
click at [369, 437] on div "}); 110 111 112 113 114 115 116 117 118 119 120 121 122 123 124 125 126 127 128…" at bounding box center [586, 431] width 501 height 566
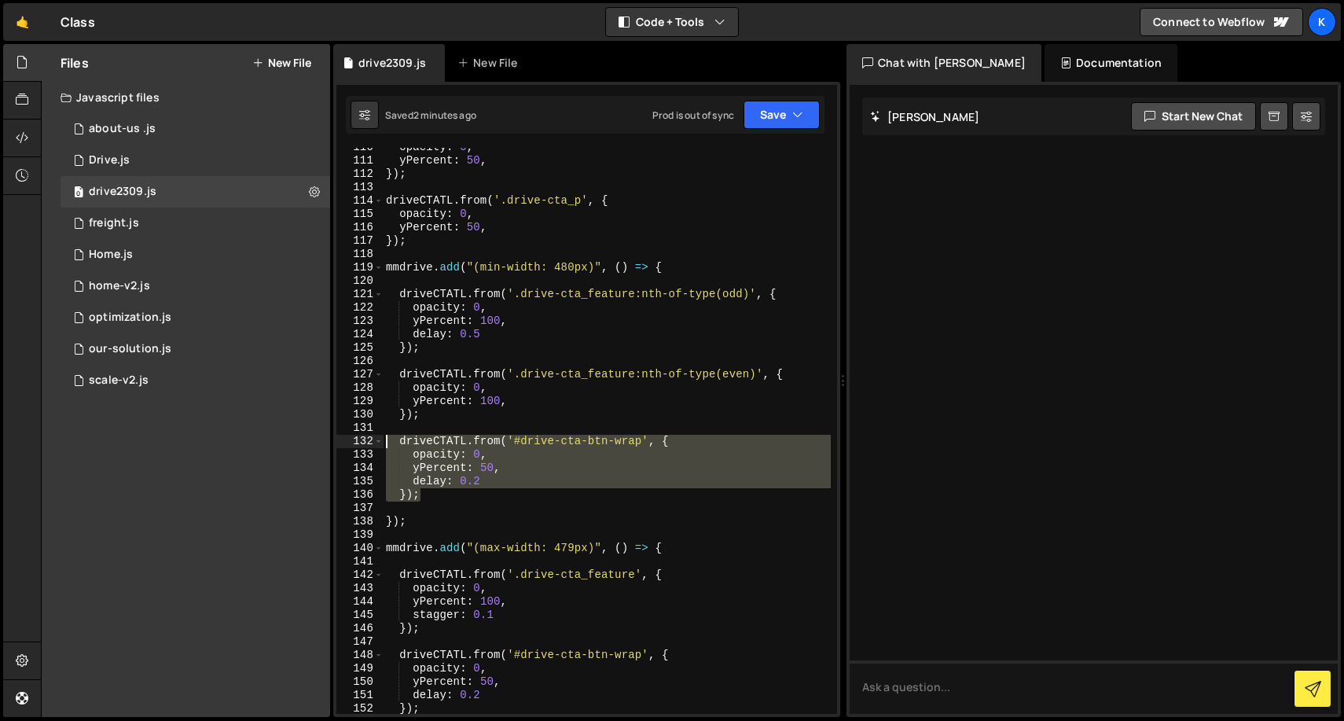
type textarea "driveCTATL.from('#drive-cta-btn-wrap', { opacity: 0,"
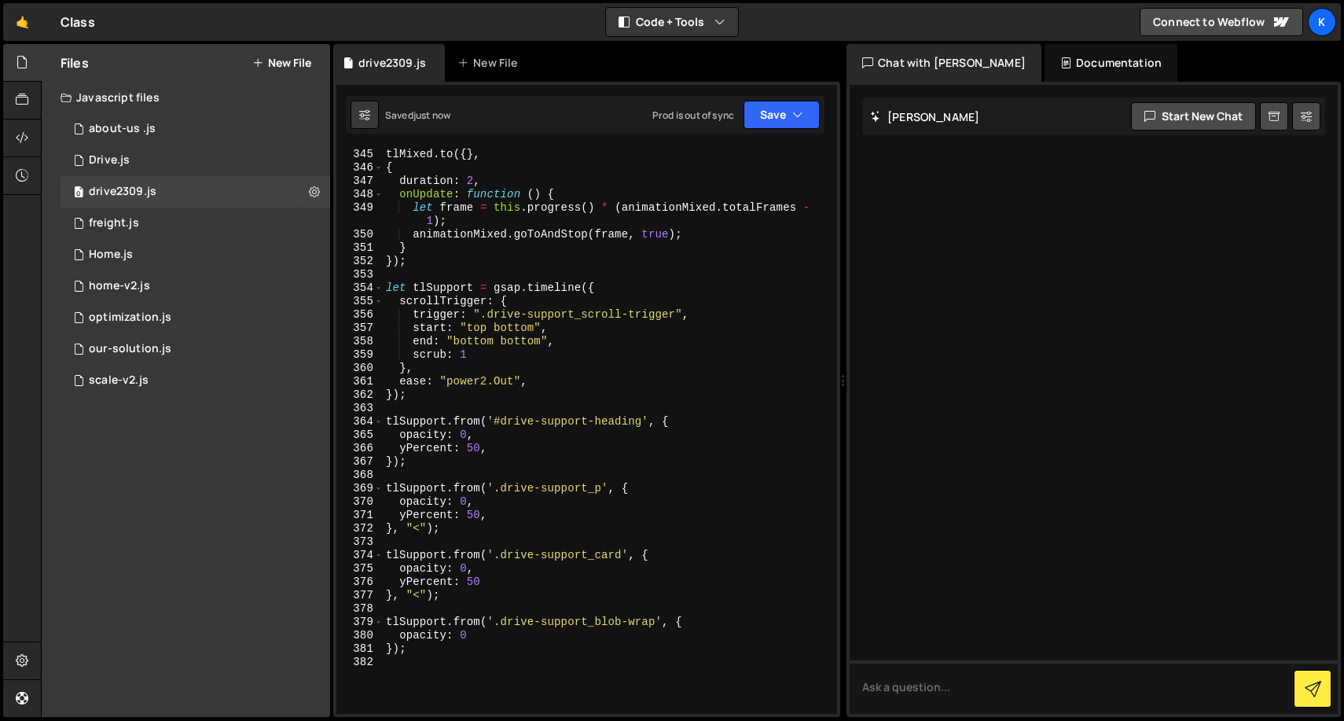
scroll to position [0, 0]
click at [534, 351] on div "tlMixed . to ({ } , { duration : 2 , onUpdate : function ( ) { let frame = this…" at bounding box center [607, 430] width 448 height 593
type textarea "scrub: 1,"
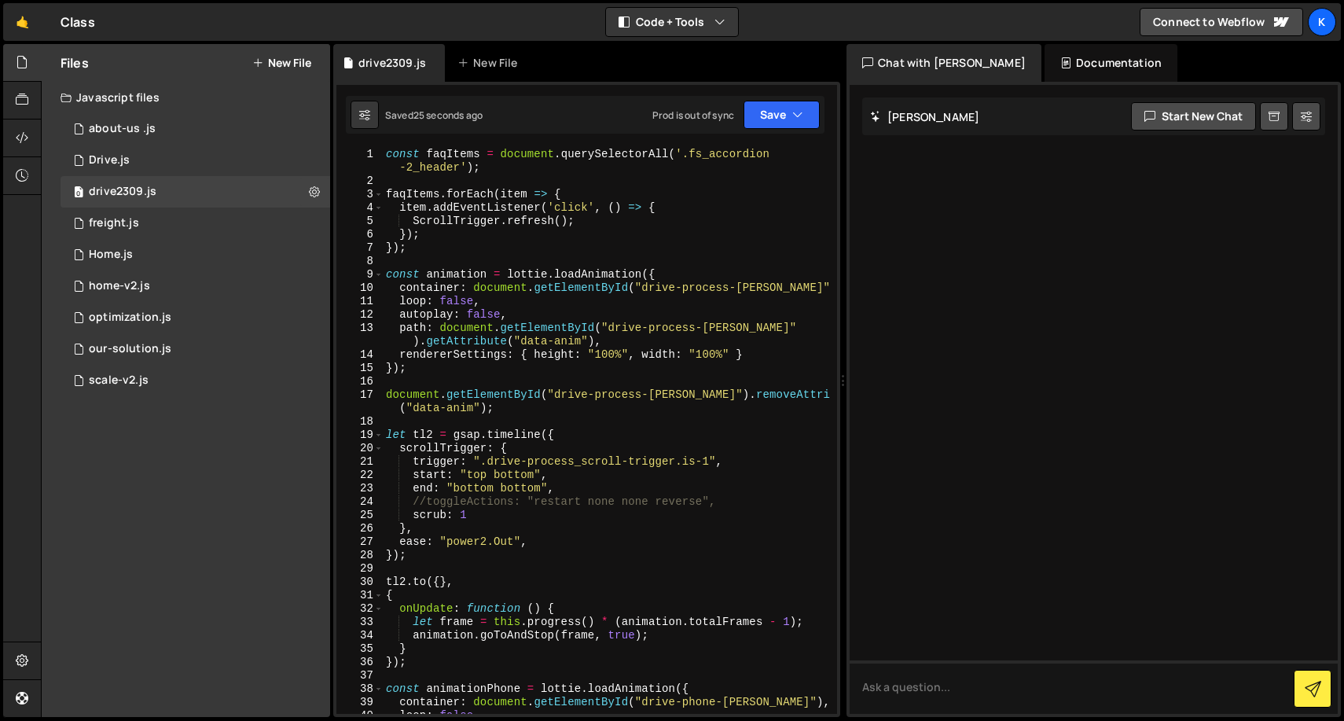
click at [650, 215] on div "const faqItems = document . querySelectorAll ( '.fs_accordion -2_header' ) ; fa…" at bounding box center [607, 451] width 448 height 606
click at [675, 206] on div "const faqItems = document . querySelectorAll ( '.fs_accordion -2_header' ) ; fa…" at bounding box center [607, 451] width 448 height 606
type textarea "item.addEventListener('click', () => {"
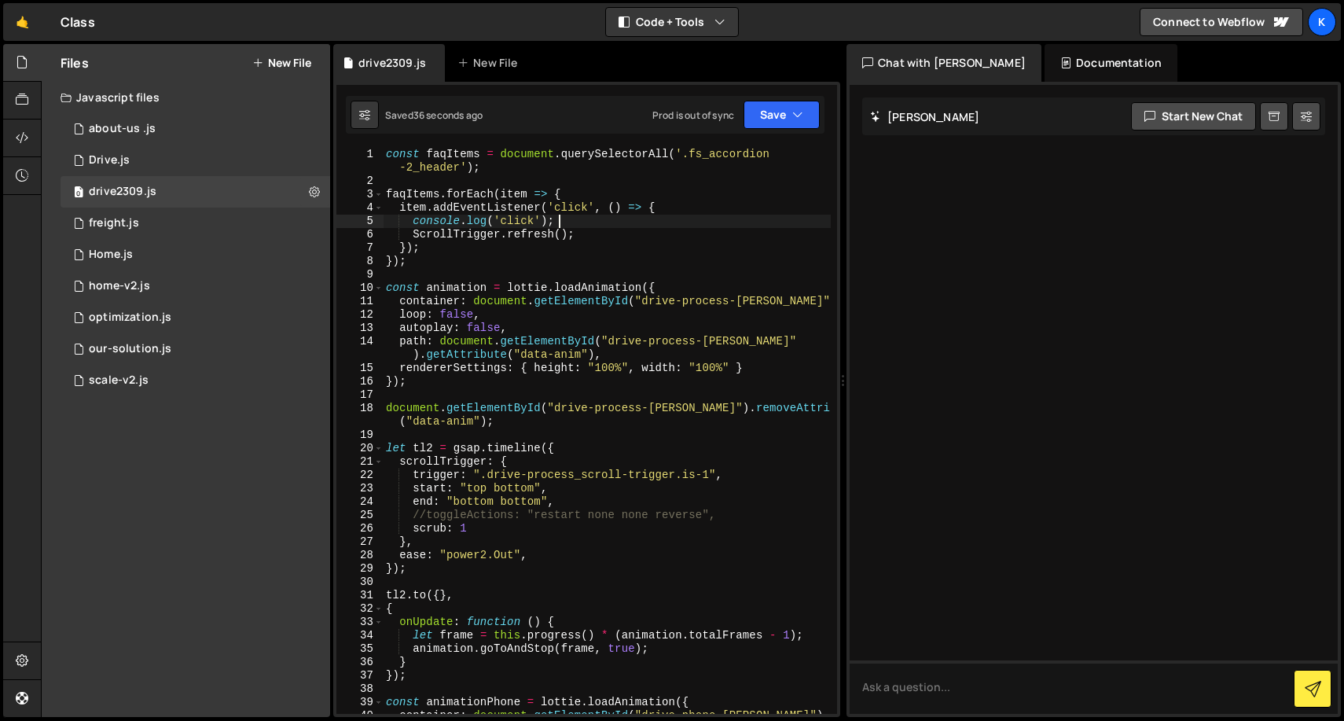
click at [542, 229] on div "const faqItems = document . querySelectorAll ( '.fs_accordion -2_header' ) ; fa…" at bounding box center [607, 451] width 448 height 606
click at [417, 233] on div "const faqItems = document . querySelectorAll ( '.fs_accordion -2_header' ) ; fa…" at bounding box center [607, 451] width 448 height 606
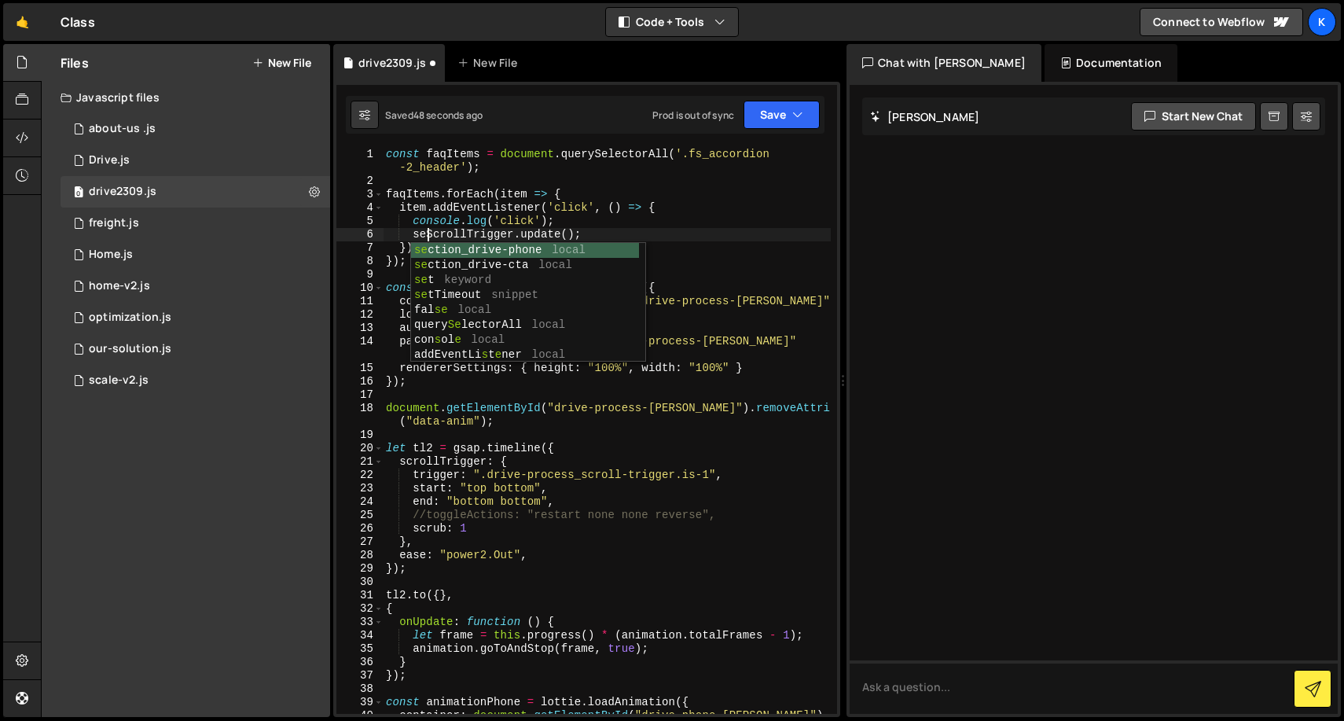
scroll to position [0, 4]
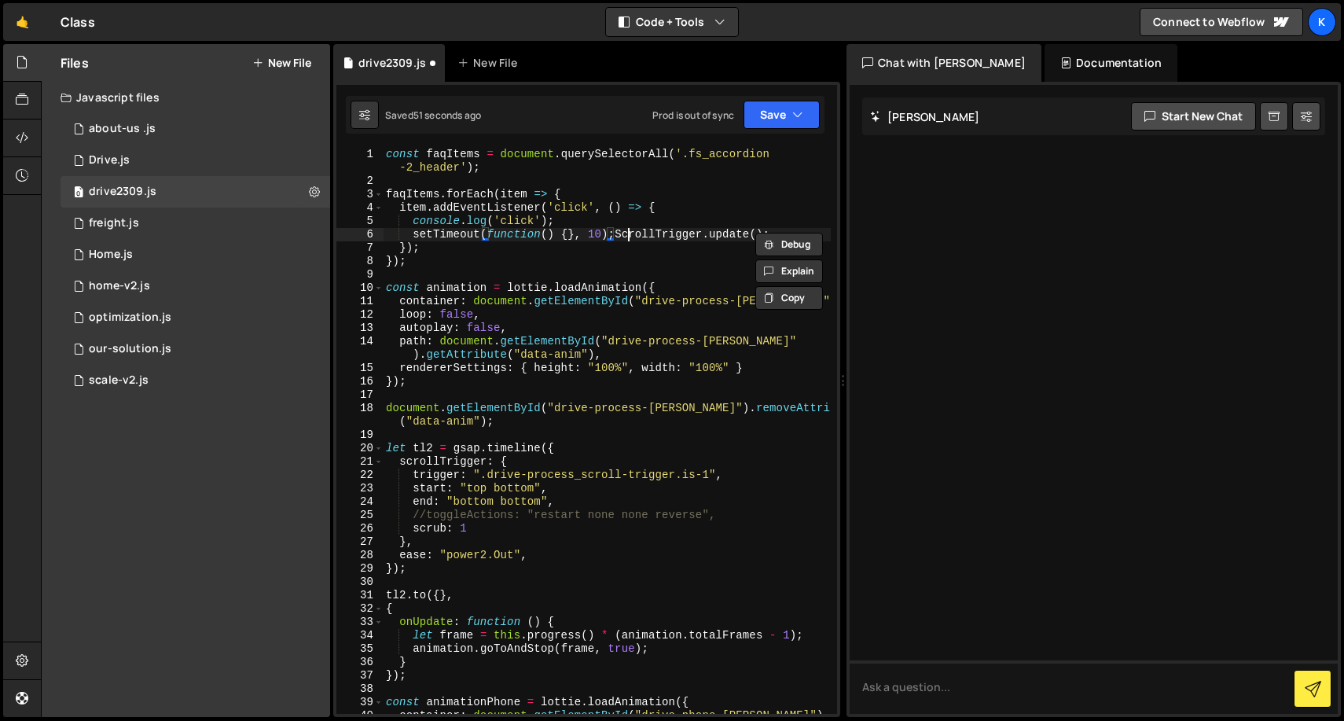
click at [626, 231] on div "const faqItems = document . querySelectorAll ( '.fs_accordion -2_header' ) ; fa…" at bounding box center [607, 451] width 448 height 606
drag, startPoint x: 621, startPoint y: 233, endPoint x: 787, endPoint y: 233, distance: 165.8
click at [787, 233] on div "const faqItems = document . querySelectorAll ( '.fs_accordion -2_header' ) ; fa…" at bounding box center [607, 451] width 448 height 606
drag, startPoint x: 493, startPoint y: 237, endPoint x: 578, endPoint y: 237, distance: 84.9
click at [578, 237] on div "const faqItems = document . querySelectorAll ( '.fs_accordion -2_header' ) ; fa…" at bounding box center [607, 451] width 448 height 606
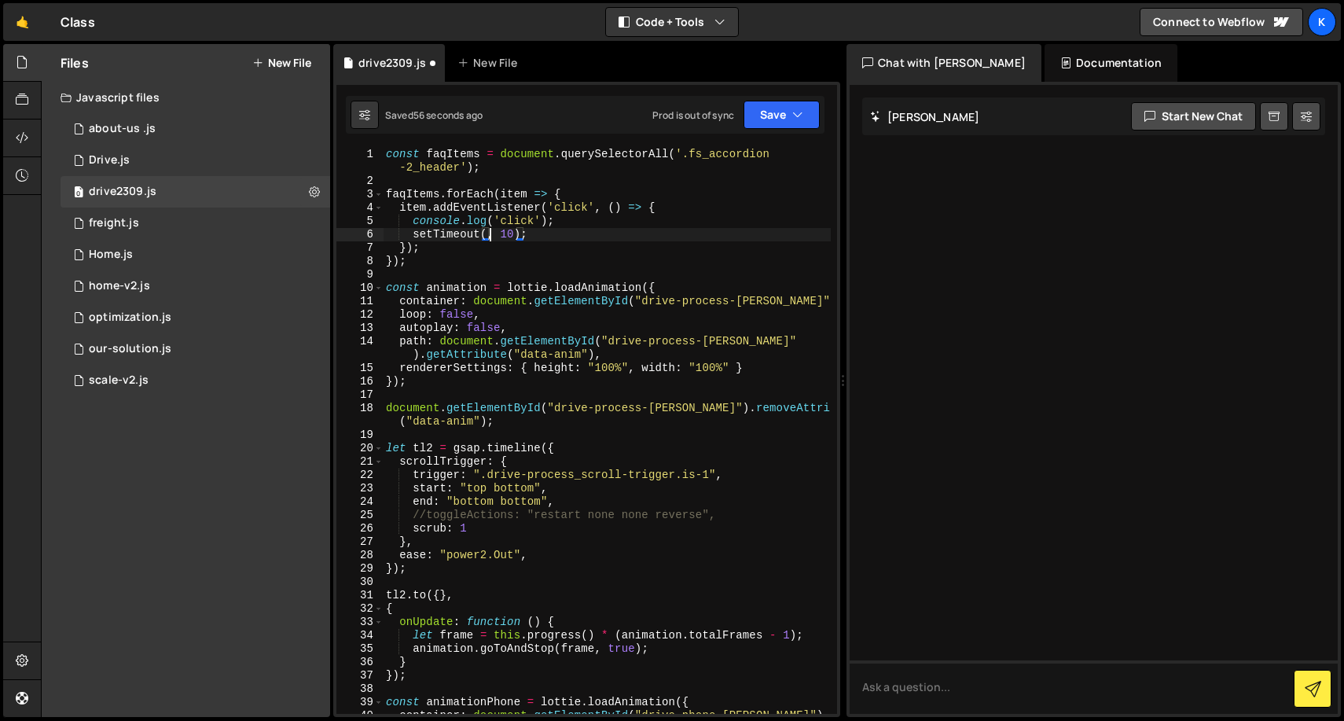
paste textarea "ScrollTrigger.update();"
click at [672, 236] on div "const faqItems = document . querySelectorAll ( '.fs_accordion -2_header' ) ; fa…" at bounding box center [607, 451] width 448 height 606
click at [673, 236] on div "const faqItems = document . querySelectorAll ( '.fs_accordion -2_header' ) ; fa…" at bounding box center [607, 451] width 448 height 606
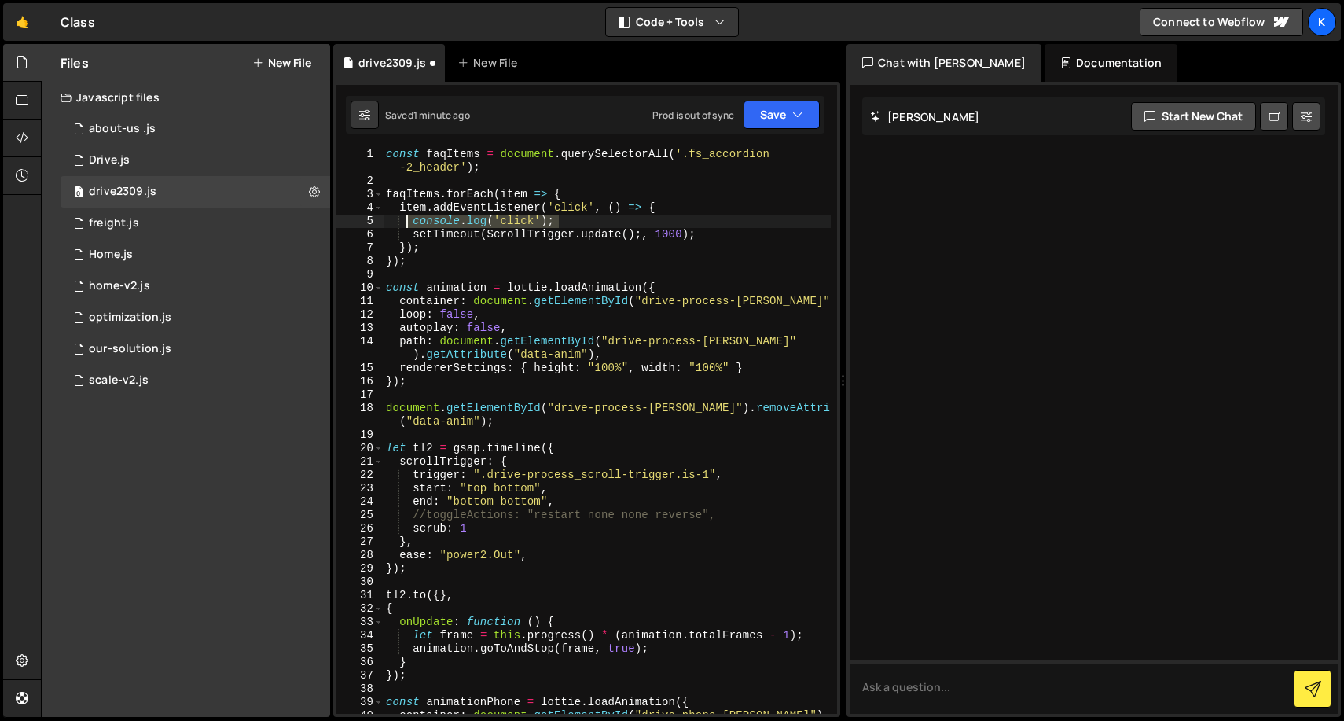
drag, startPoint x: 581, startPoint y: 220, endPoint x: 410, endPoint y: 216, distance: 171.4
click at [410, 216] on div "const faqItems = document . querySelectorAll ( '.fs_accordion -2_header' ) ; fa…" at bounding box center [607, 451] width 448 height 606
drag, startPoint x: 537, startPoint y: 226, endPoint x: 547, endPoint y: 226, distance: 10.2
click at [537, 226] on div "const faqItems = document . querySelectorAll ( '.fs_accordion -2_header' ) ; fa…" at bounding box center [607, 431] width 448 height 566
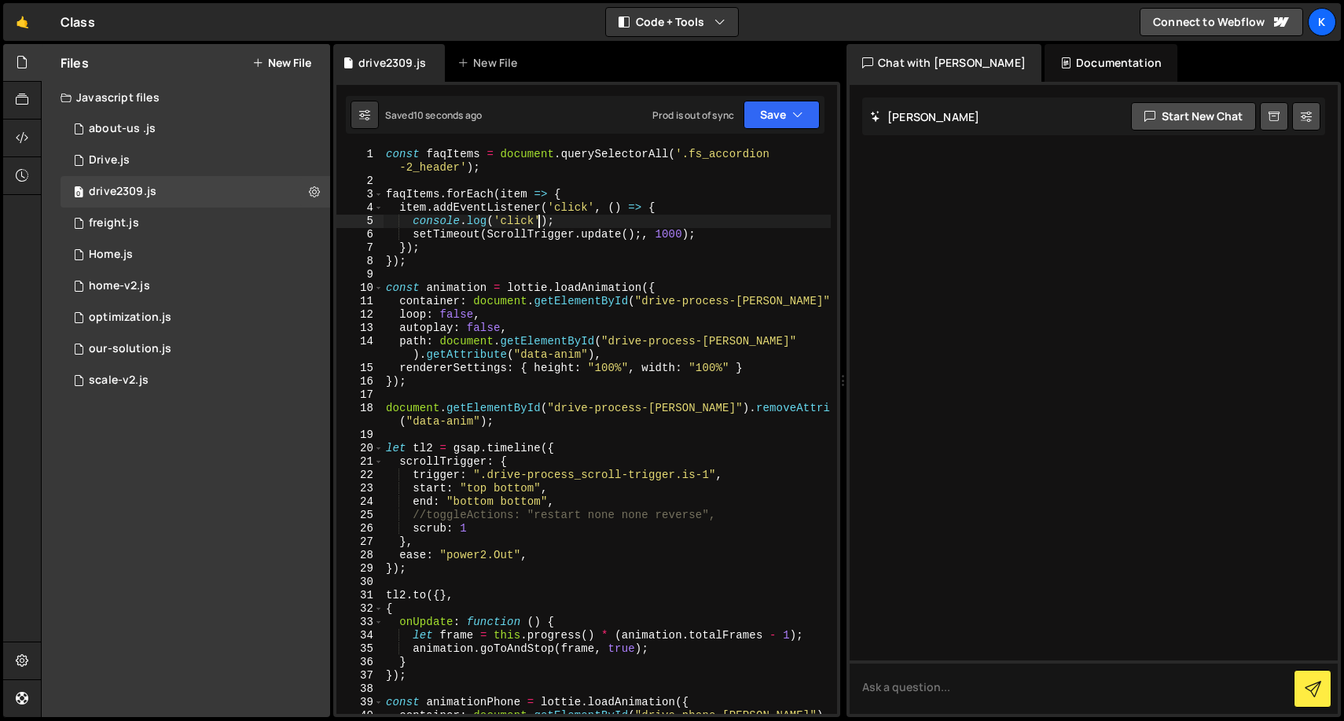
click at [646, 241] on div "const faqItems = document . querySelectorAll ( '.fs_accordion -2_header' ) ; fa…" at bounding box center [607, 451] width 448 height 606
click at [617, 236] on div "const faqItems = document . querySelectorAll ( '.fs_accordion -2_header' ) ; fa…" at bounding box center [607, 451] width 448 height 606
click at [671, 236] on div "const faqItems = document . querySelectorAll ( '.fs_accordion -2_header' ) ; fa…" at bounding box center [607, 451] width 448 height 606
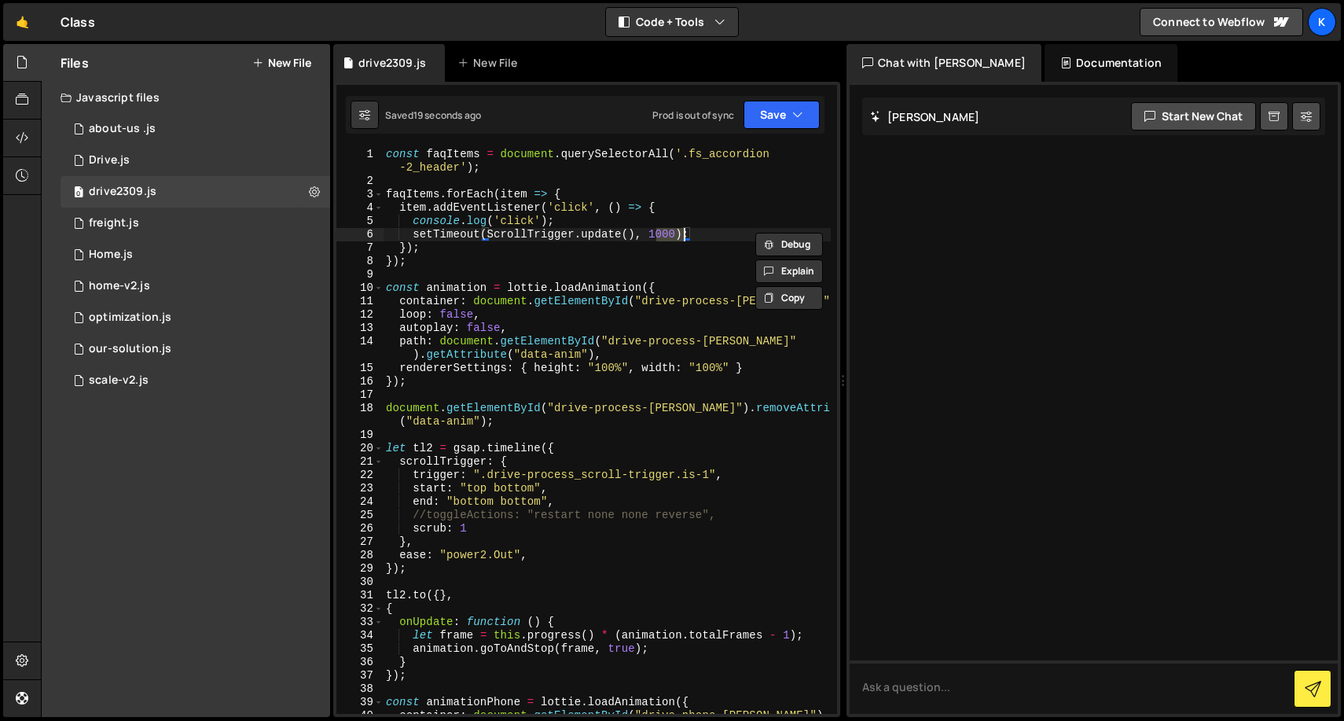
click at [612, 236] on div "const faqItems = document . querySelectorAll ( '.fs_accordion -2_header' ) ; fa…" at bounding box center [607, 451] width 448 height 606
drag, startPoint x: 733, startPoint y: 240, endPoint x: 417, endPoint y: 236, distance: 316.8
click at [417, 236] on div "const faqItems = document . querySelectorAll ( '.fs_accordion -2_header' ) ; fa…" at bounding box center [607, 451] width 448 height 606
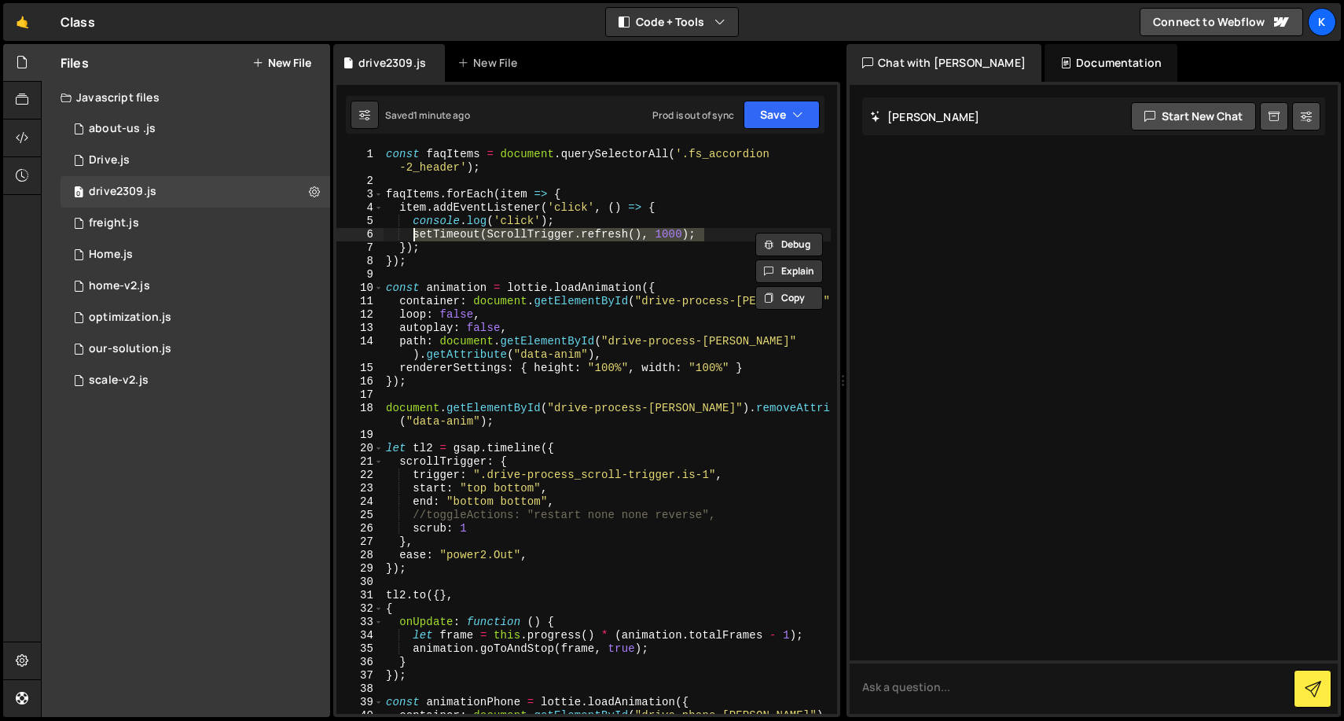
paste textarea "}"
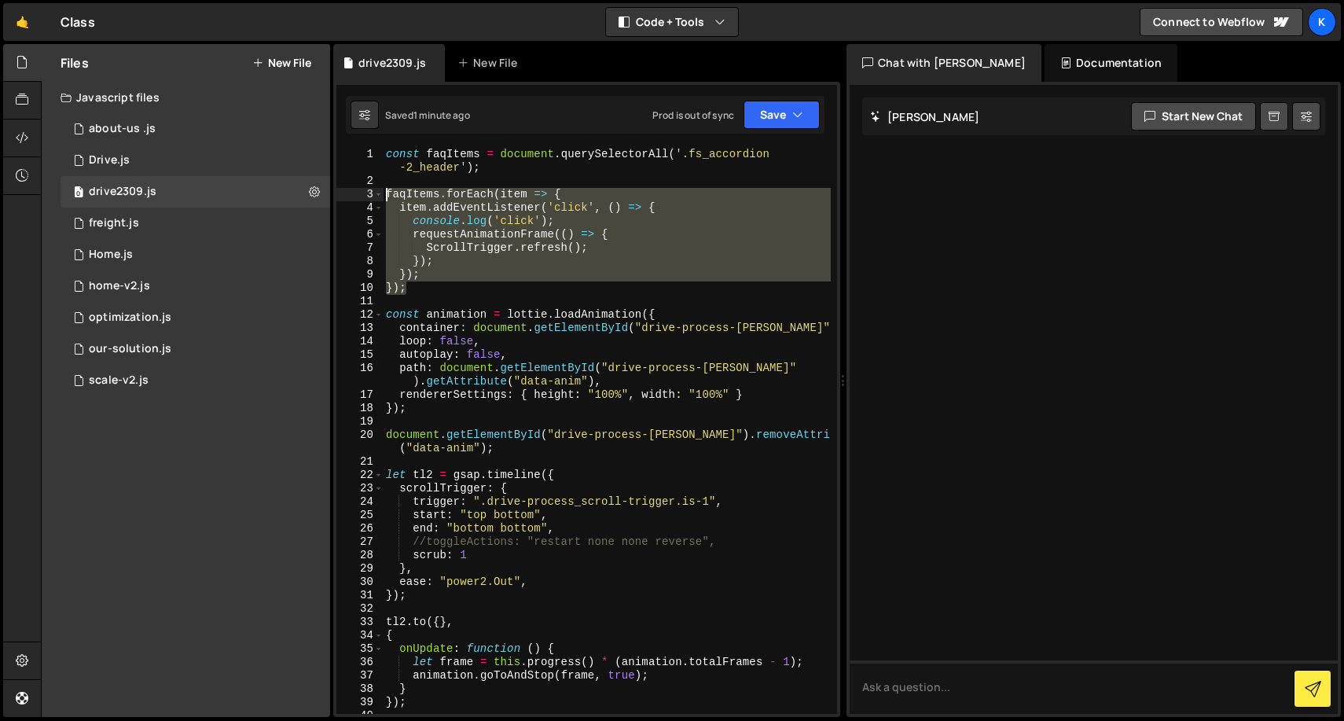
drag, startPoint x: 457, startPoint y: 288, endPoint x: 369, endPoint y: 198, distance: 125.6
click at [369, 198] on div "}); 1 2 3 4 5 6 7 8 9 10 11 12 13 14 15 16 17 18 19 20 21 22 23 24 25 26 27 28 …" at bounding box center [586, 431] width 501 height 566
paste textarea "ro.observe(faqContainer);"
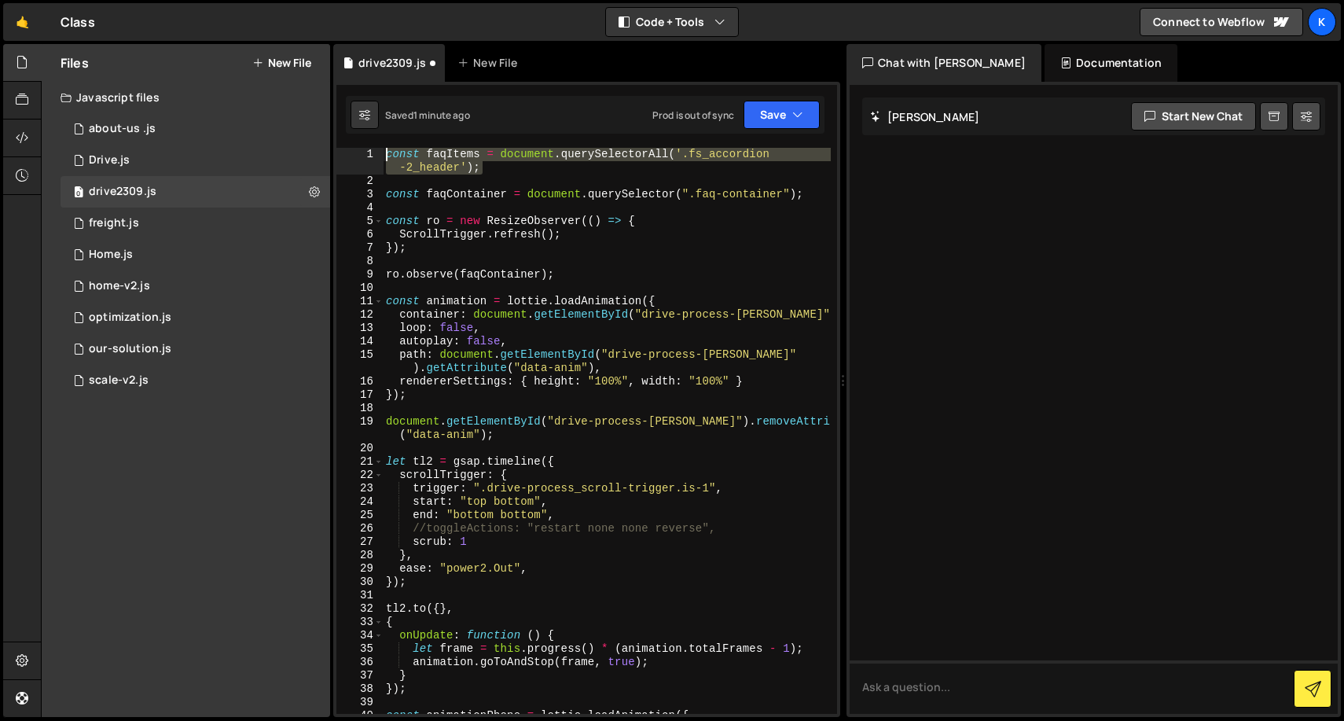
drag, startPoint x: 494, startPoint y: 174, endPoint x: 363, endPoint y: 146, distance: 133.3
click at [363, 146] on div "ro.observe(faqContainer); 1 2 3 4 5 6 7 8 9 10 11 12 13 14 15 16 17 18 19 20 21…" at bounding box center [586, 399] width 507 height 635
type textarea "const faqItems = document.querySelectorAll('.fs_accordion-2_header');"
click at [439, 175] on div "const faqItems = document . querySelectorAll ( '.fs_accordion -2_header' ) ; co…" at bounding box center [607, 451] width 448 height 606
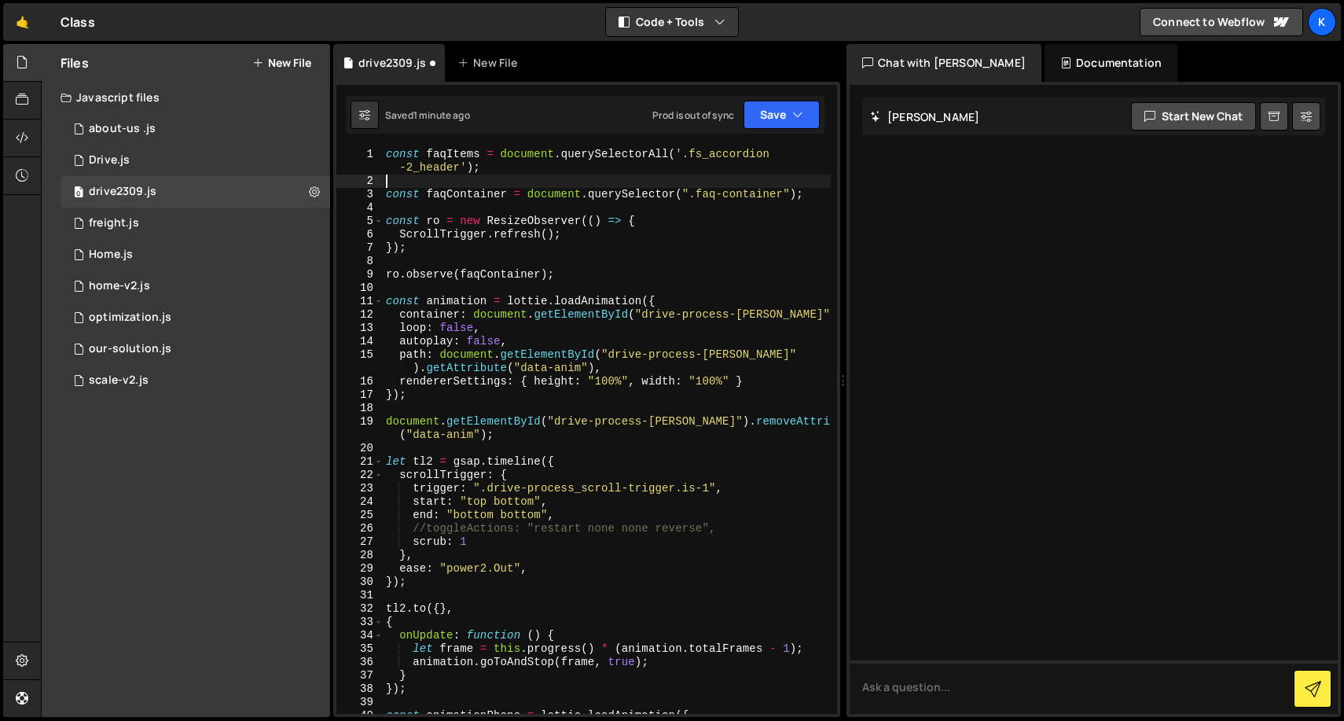
scroll to position [0, 0]
drag, startPoint x: 460, startPoint y: 173, endPoint x: 694, endPoint y: 159, distance: 234.7
click at [694, 159] on div "const faqItems = document . querySelectorAll ( '.fs_accordion -2_header' ) ; co…" at bounding box center [607, 451] width 448 height 606
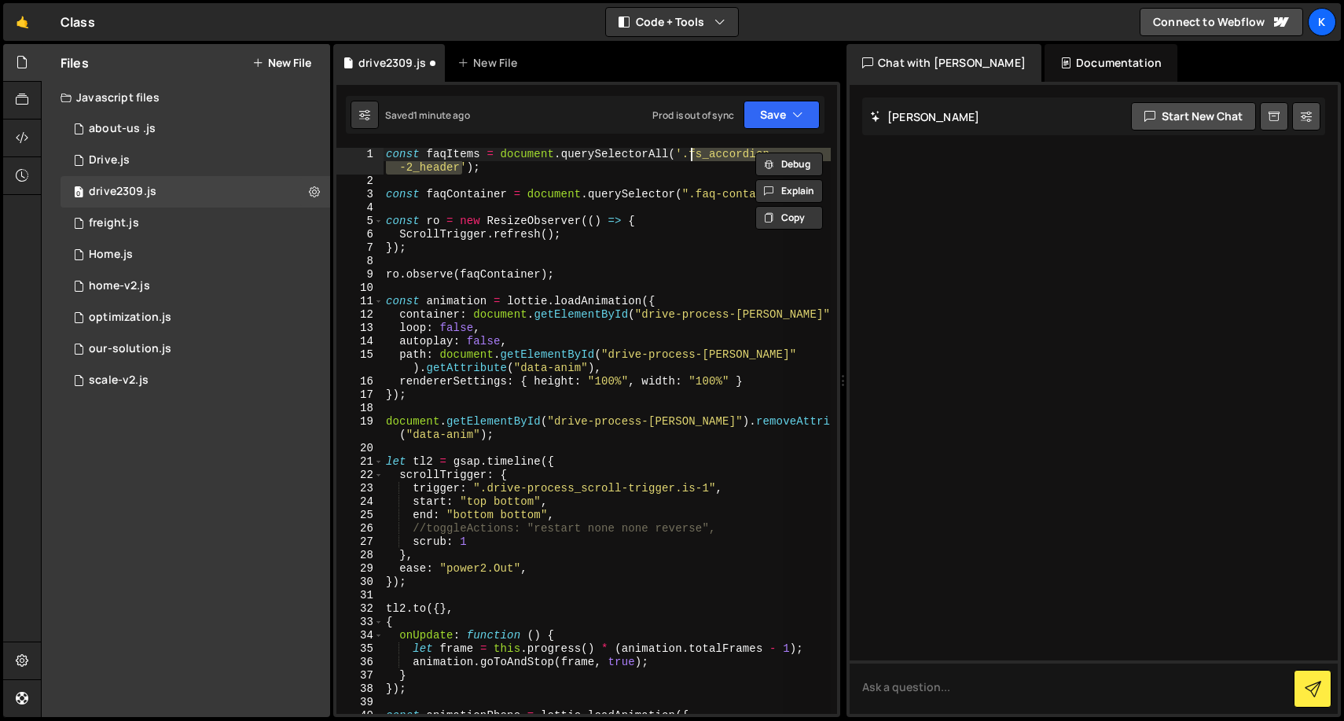
click at [696, 158] on div "const faqItems = document . querySelectorAll ( '.fs_accordion -2_header' ) ; co…" at bounding box center [607, 431] width 448 height 566
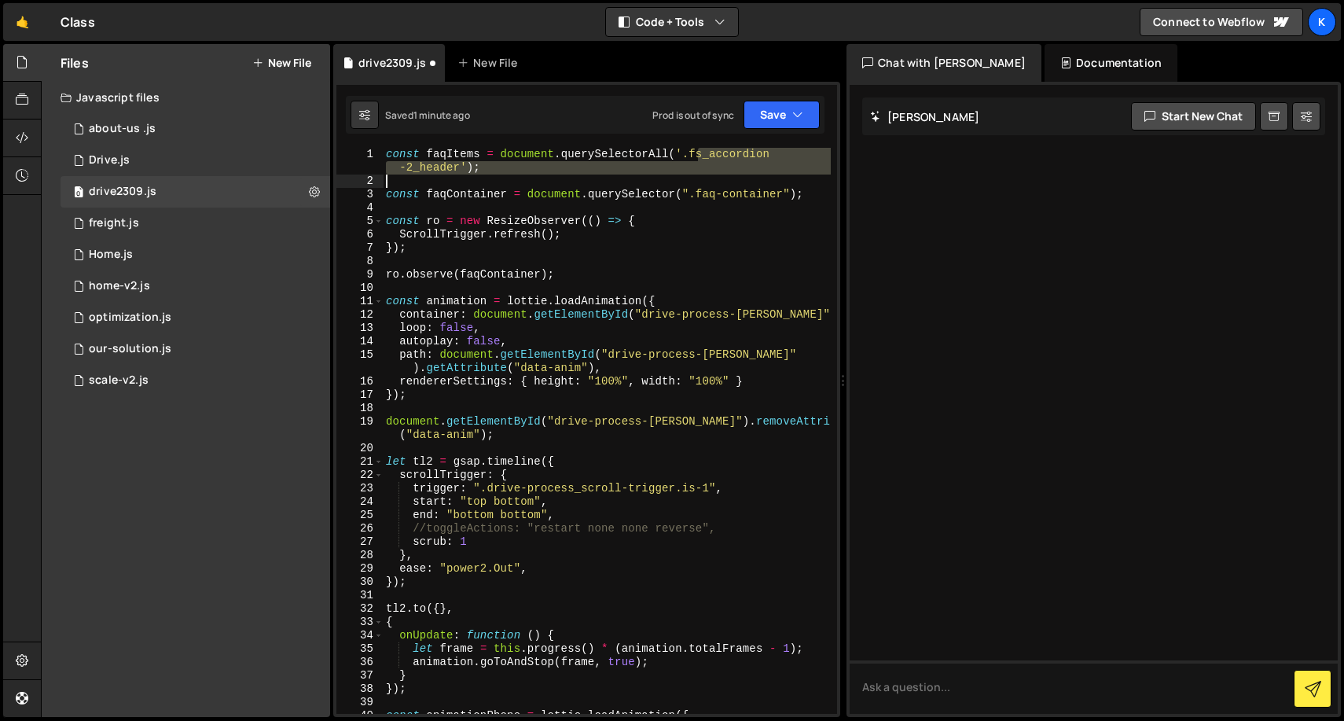
drag, startPoint x: 698, startPoint y: 156, endPoint x: 470, endPoint y: 176, distance: 228.8
click at [470, 176] on div "const faqItems = document . querySelectorAll ( '.fs_accordion -2_header' ) ; co…" at bounding box center [607, 451] width 448 height 606
click at [705, 192] on div "const faqItems = document . querySelectorAll ( '.fs_accordion -2_header' ) ; co…" at bounding box center [607, 451] width 448 height 606
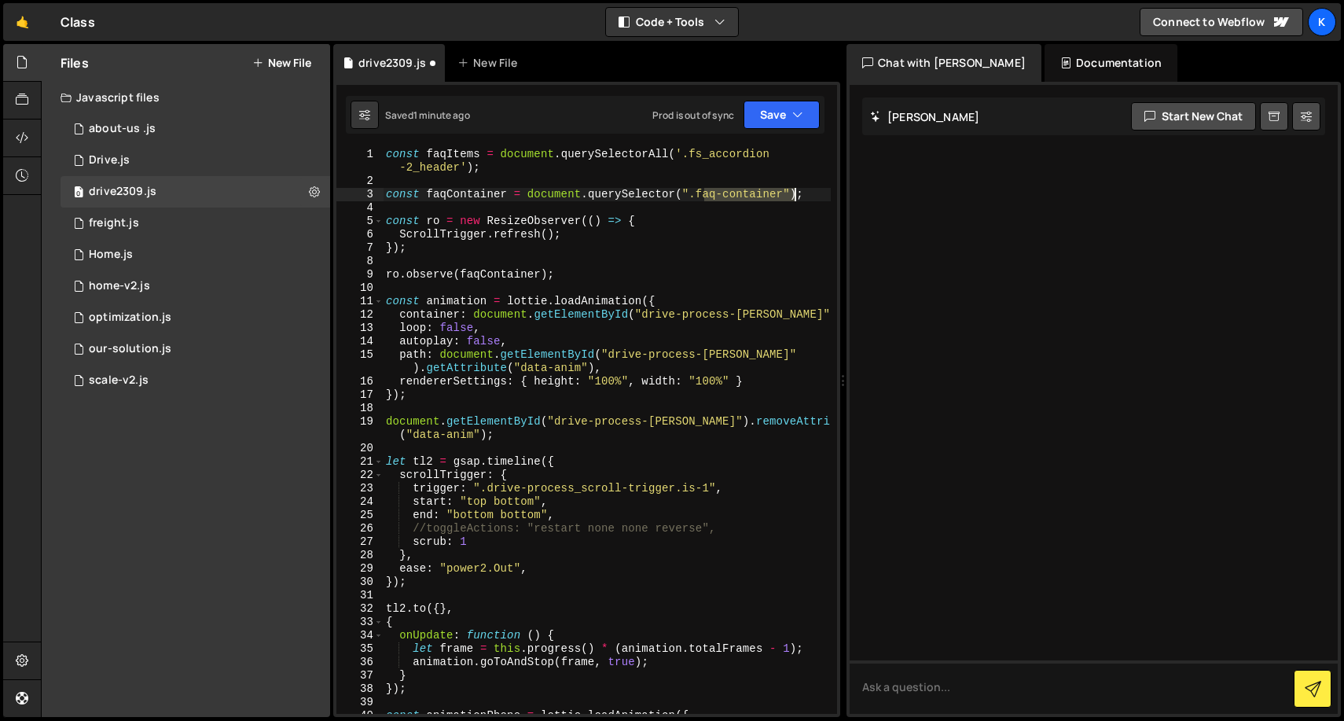
drag, startPoint x: 704, startPoint y: 192, endPoint x: 794, endPoint y: 193, distance: 89.6
click at [794, 193] on div "const faqItems = document . querySelectorAll ( '.fs_accordion -2_header' ) ; co…" at bounding box center [607, 451] width 448 height 606
paste textarea "s_accordion-2_component"
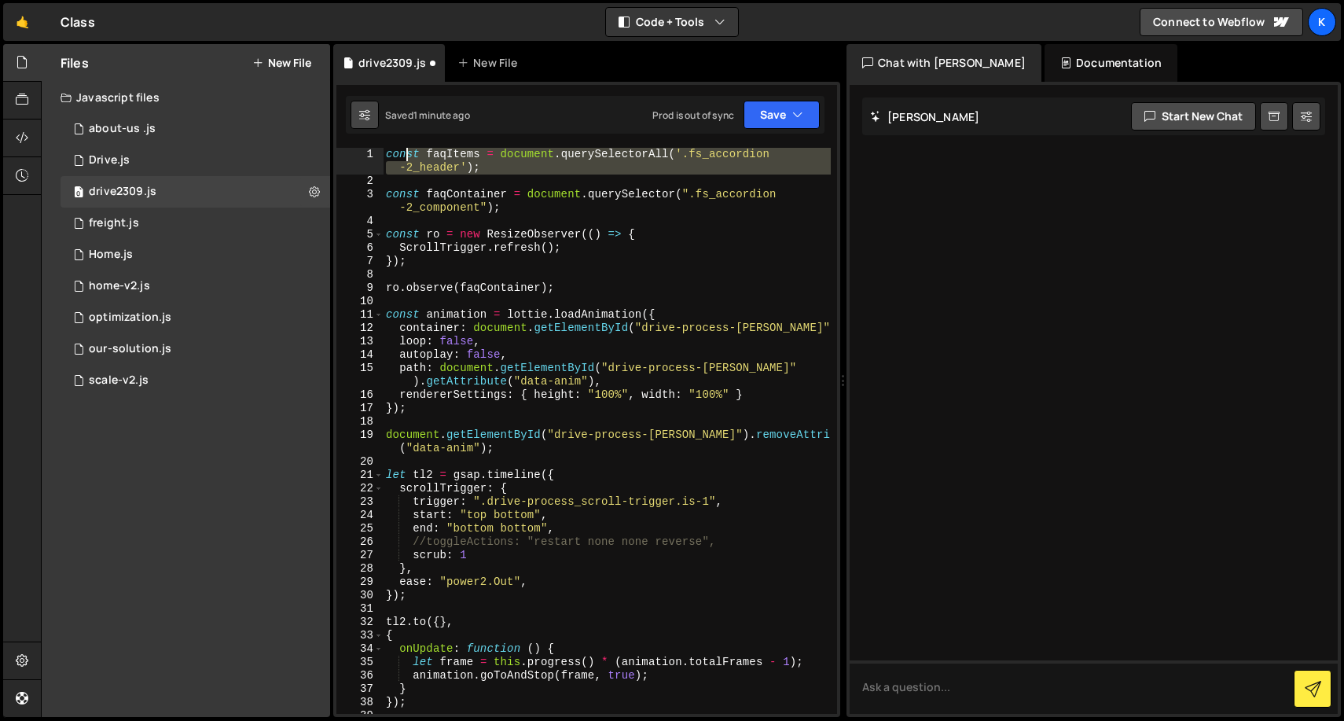
drag, startPoint x: 520, startPoint y: 184, endPoint x: 360, endPoint y: 127, distance: 170.3
click at [360, 127] on div "Debug Explain Copy drive2309.js New File Saved 1 minute ago Prod is out of sync…" at bounding box center [586, 381] width 507 height 674
type textarea "const faqItems = document.querySelectorAll('.fs_accordion-2_header');"
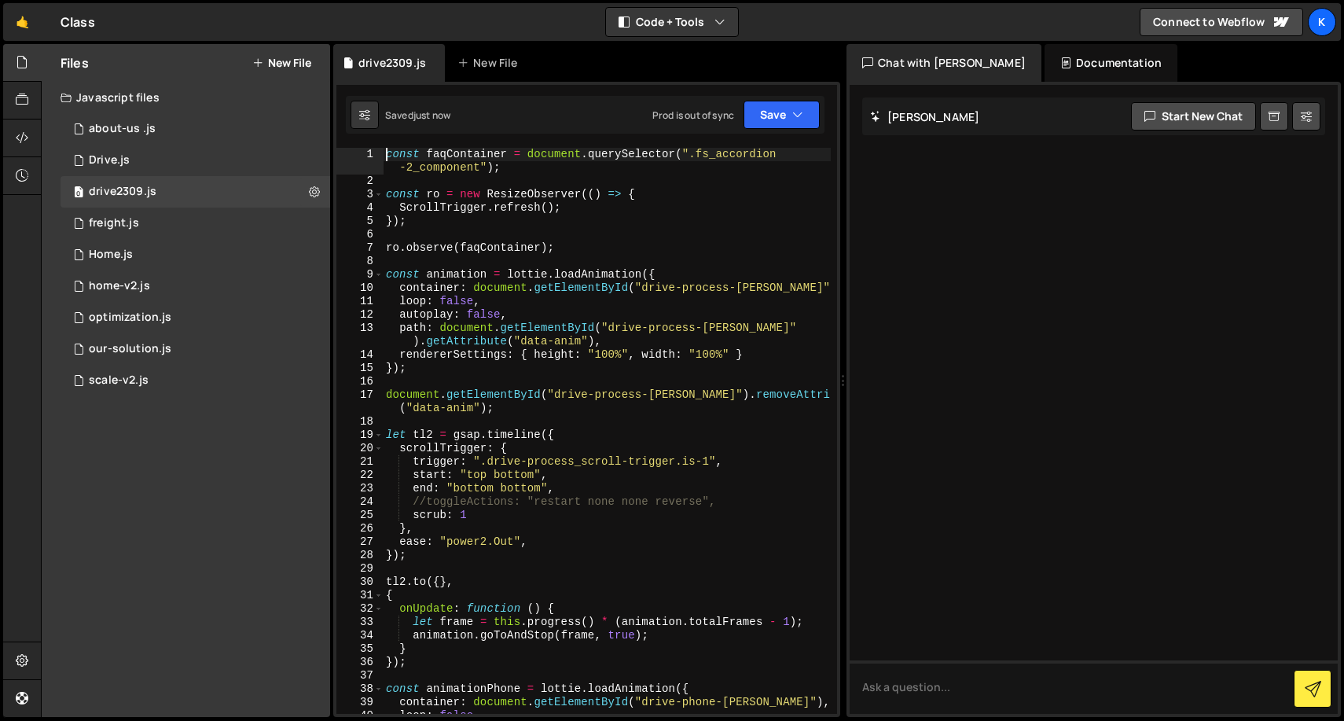
click at [667, 188] on div "const faqContainer = document . querySelector ( ".fs_accordion -2_component" ) …" at bounding box center [607, 451] width 448 height 606
type textarea "const ro = new ResizeObserver(() => {"
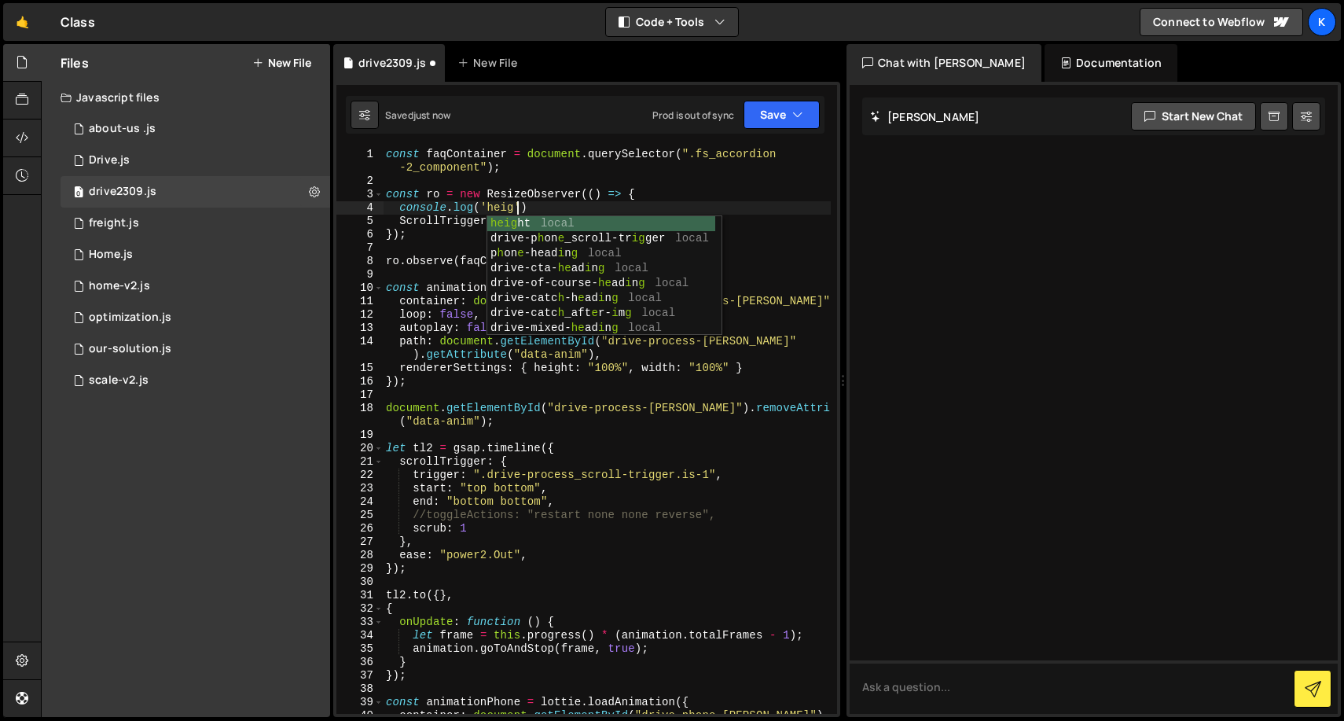
scroll to position [0, 9]
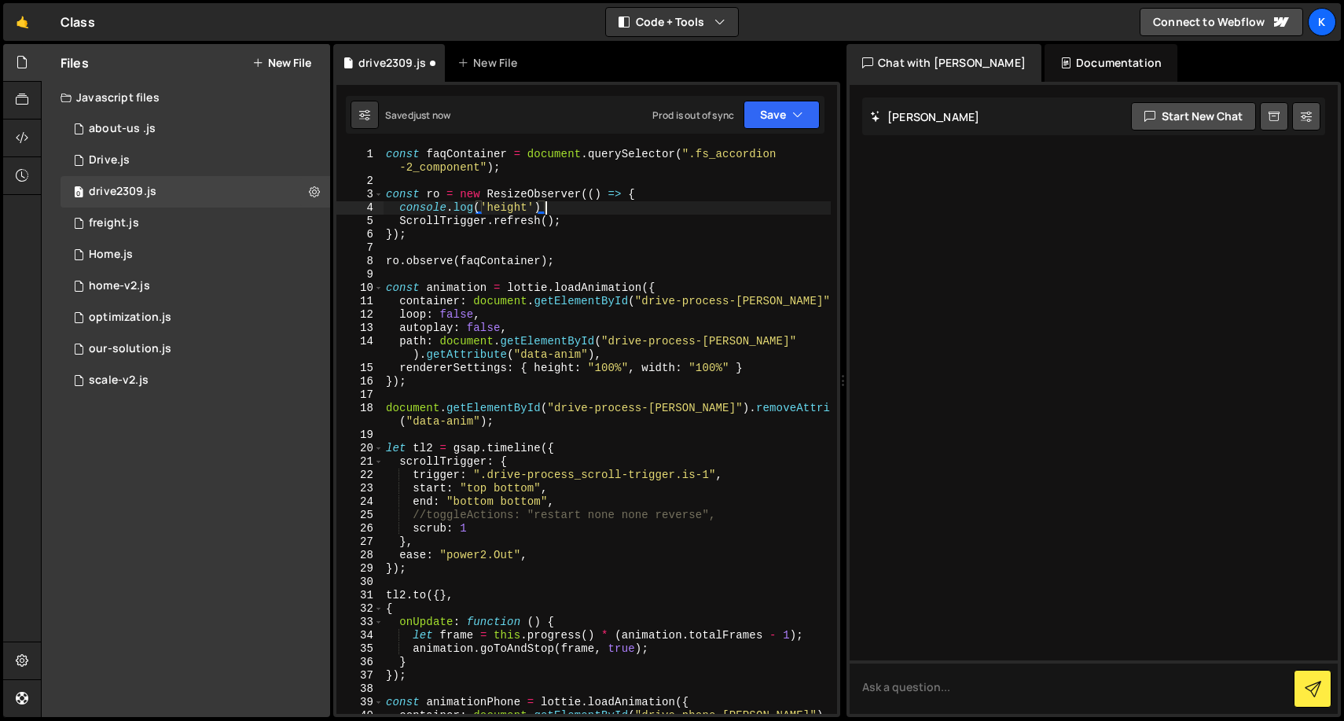
type textarea "console.log('height');"
click at [542, 247] on div "const faqContainer = document . querySelector ( ".fs_accordion -2_component" ) …" at bounding box center [607, 451] width 448 height 606
click at [513, 237] on div "const faqContainer = document . querySelector ( ".fs_accordion -2_component" ) …" at bounding box center [607, 451] width 448 height 606
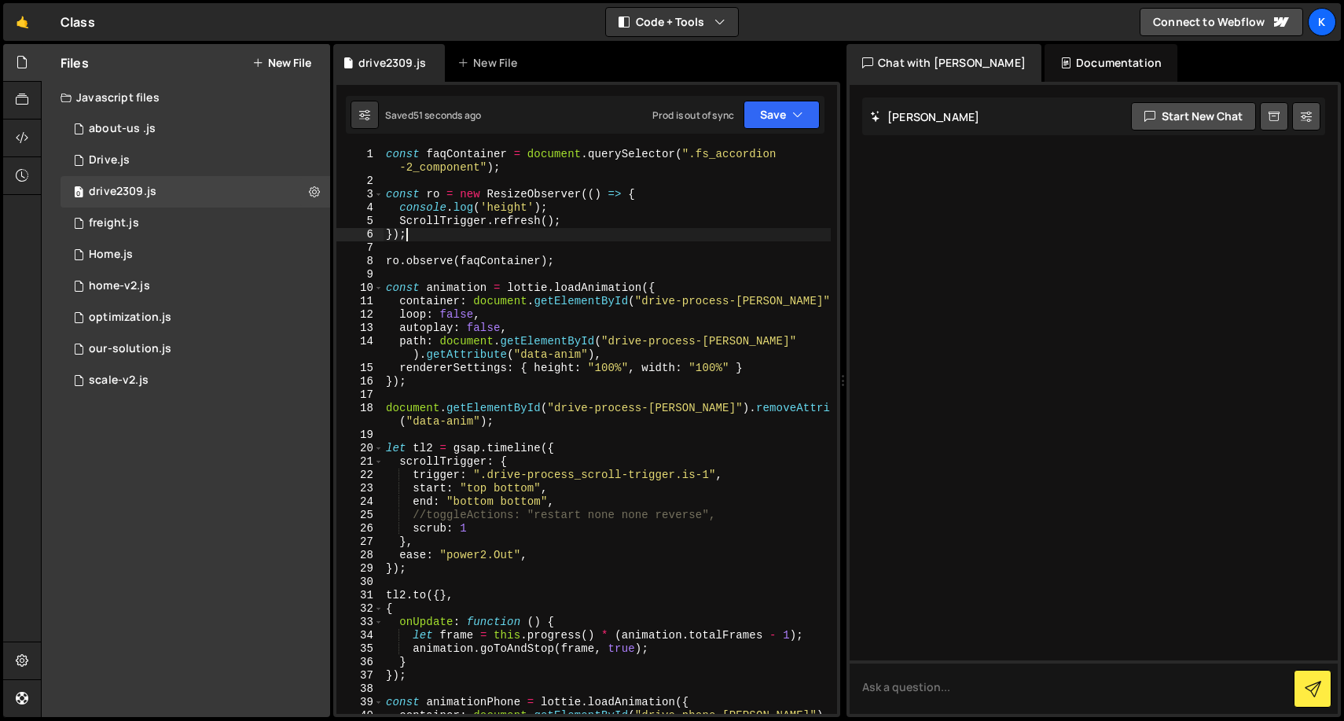
click at [512, 258] on div "const faqContainer = document . querySelector ( ".fs_accordion -2_component" ) …" at bounding box center [607, 451] width 448 height 606
type textarea "ro.observe(faqContainer);"
click at [541, 251] on div "const faqContainer = document . querySelector ( ".fs_accordion -2_component" ) …" at bounding box center [607, 451] width 448 height 606
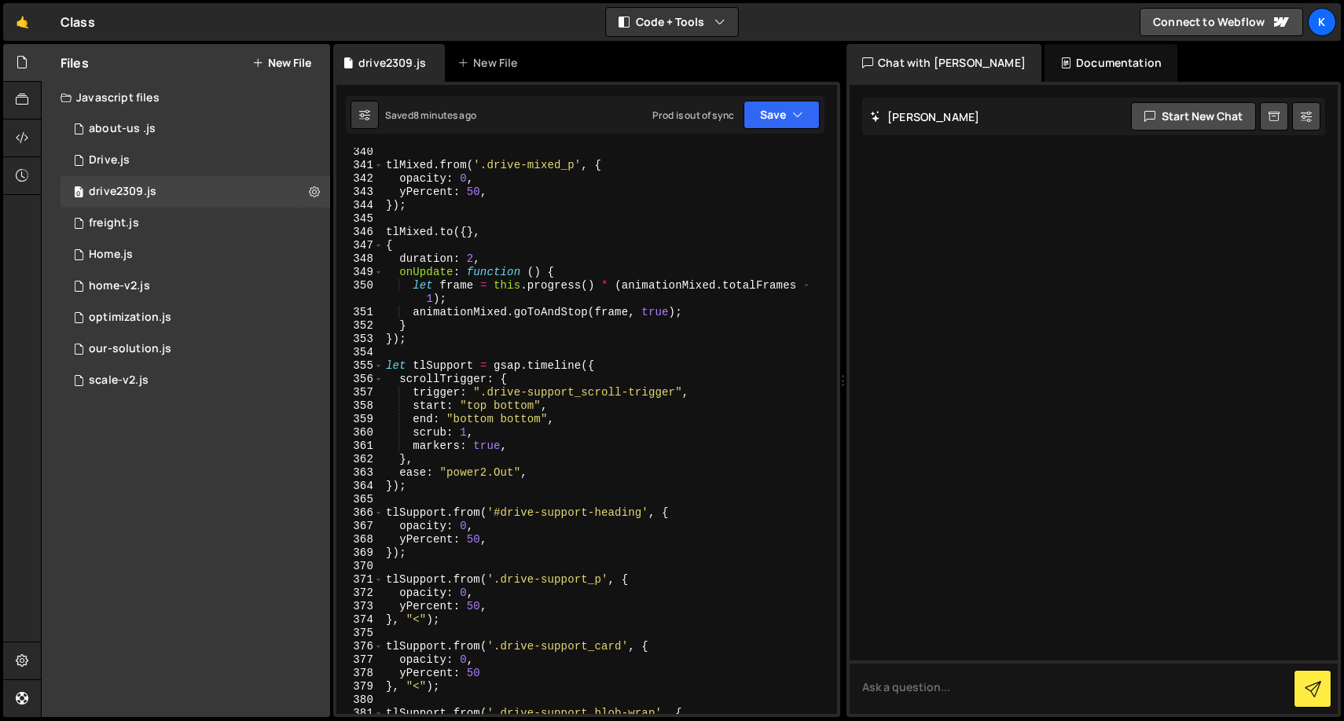
scroll to position [4788, 0]
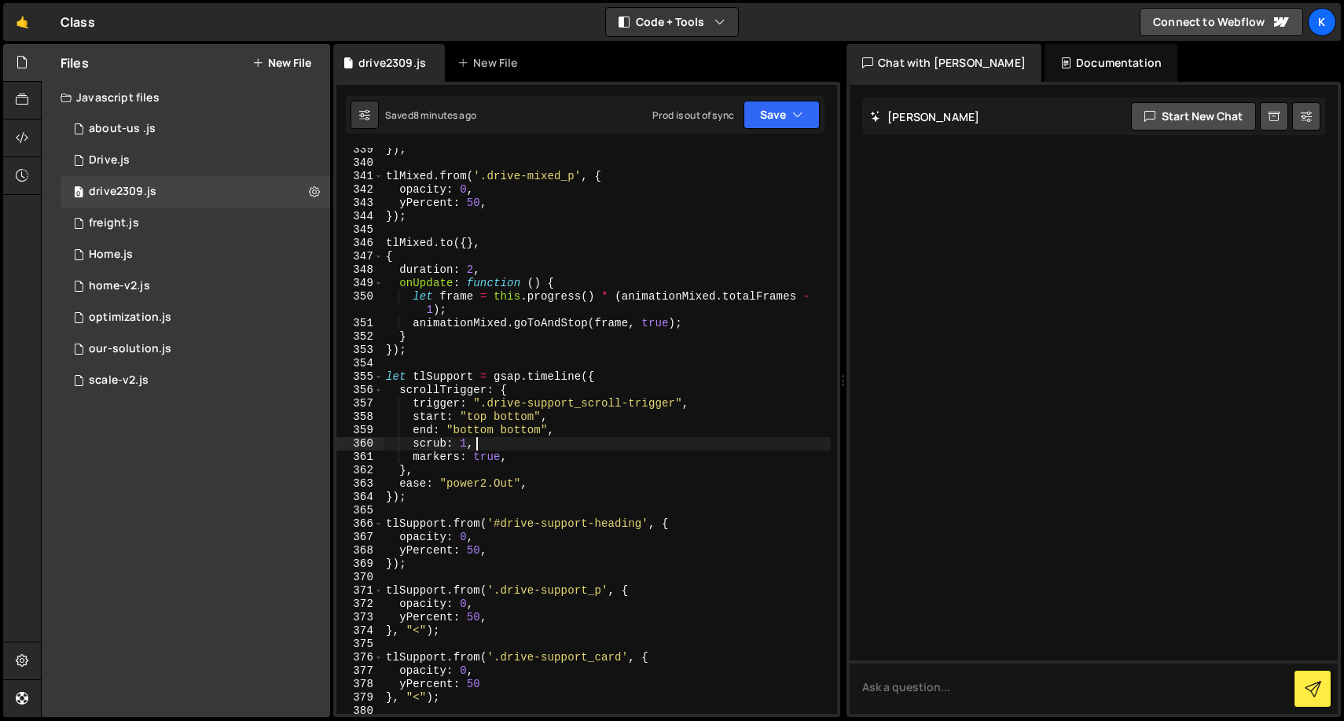
click at [544, 449] on div "}) ; tlMixed . from ( '.drive-mixed_p' , { opacity : 0 , yPercent : 50 , }) ; t…" at bounding box center [607, 439] width 448 height 593
drag, startPoint x: 530, startPoint y: 456, endPoint x: 335, endPoint y: 455, distance: 194.9
click at [335, 455] on div "scrub: 1, 339 340 341 342 343 344 345 346 347 348 349 350 351 352 353 354 355 3…" at bounding box center [586, 399] width 507 height 635
type textarea "markers: true,"
type textarea "scrub: 1,"
